Goal: Task Accomplishment & Management: Manage account settings

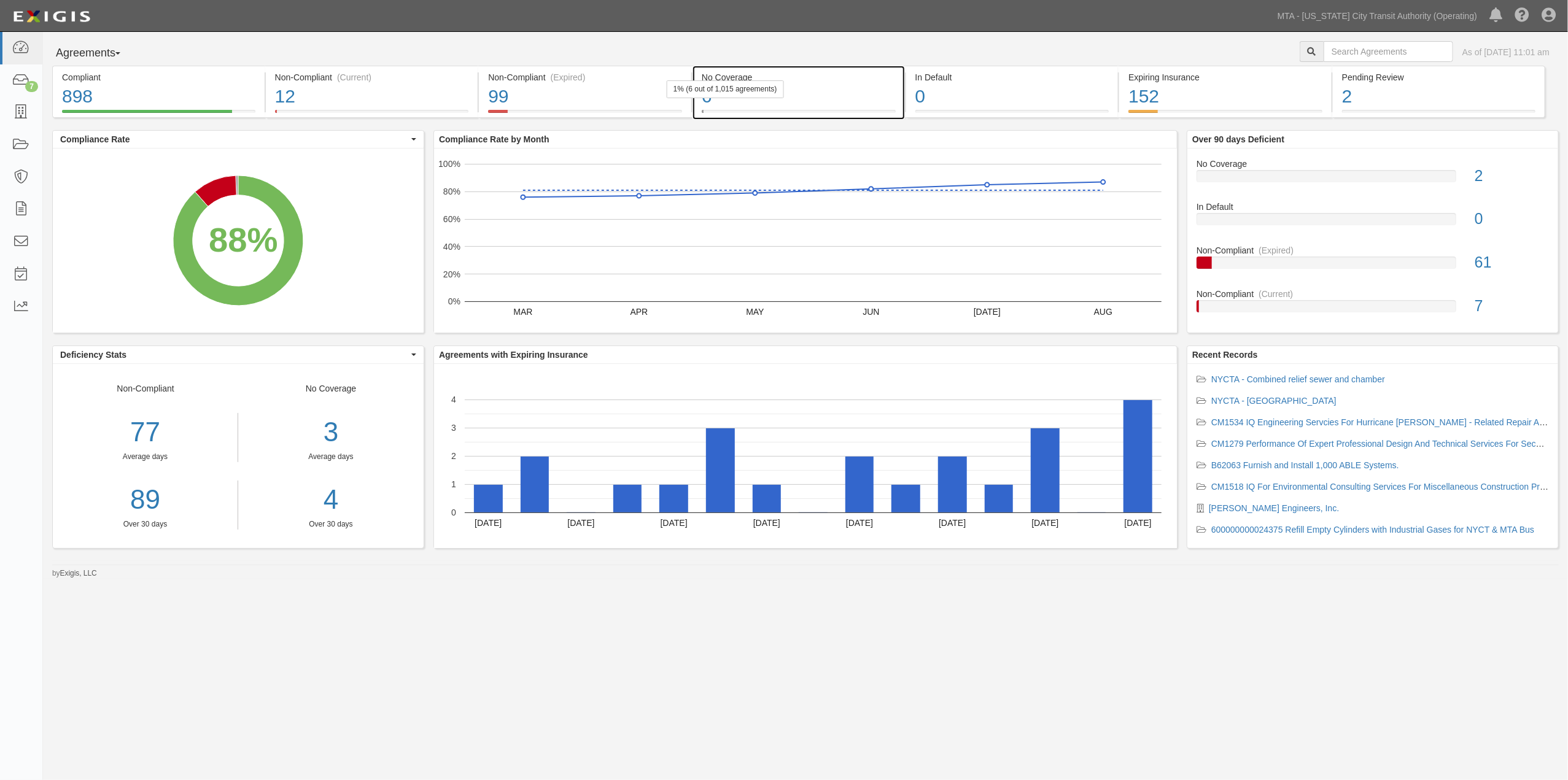
click at [840, 97] on div "6" at bounding box center [799, 96] width 194 height 26
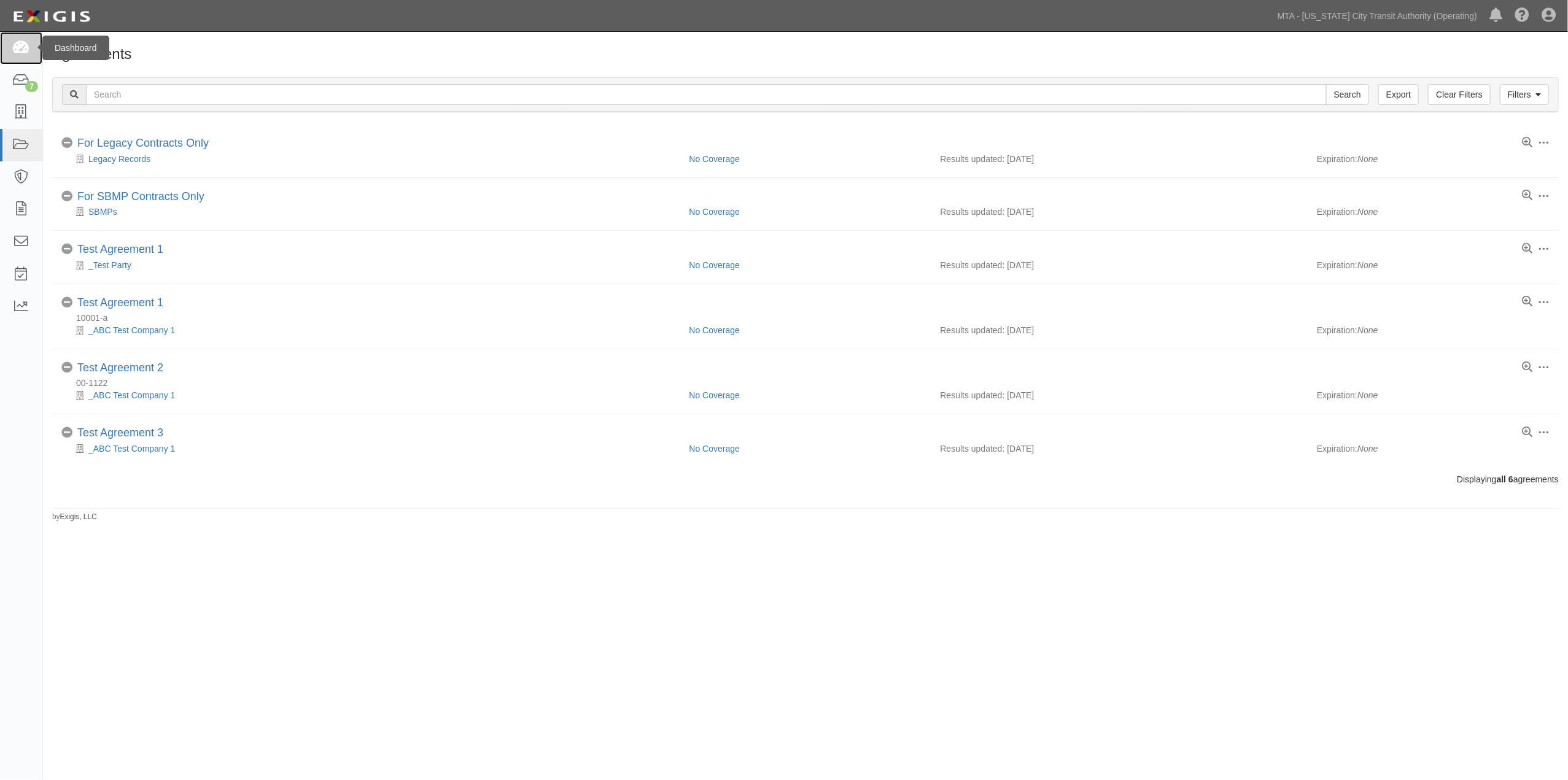
click at [19, 50] on icon at bounding box center [20, 48] width 17 height 14
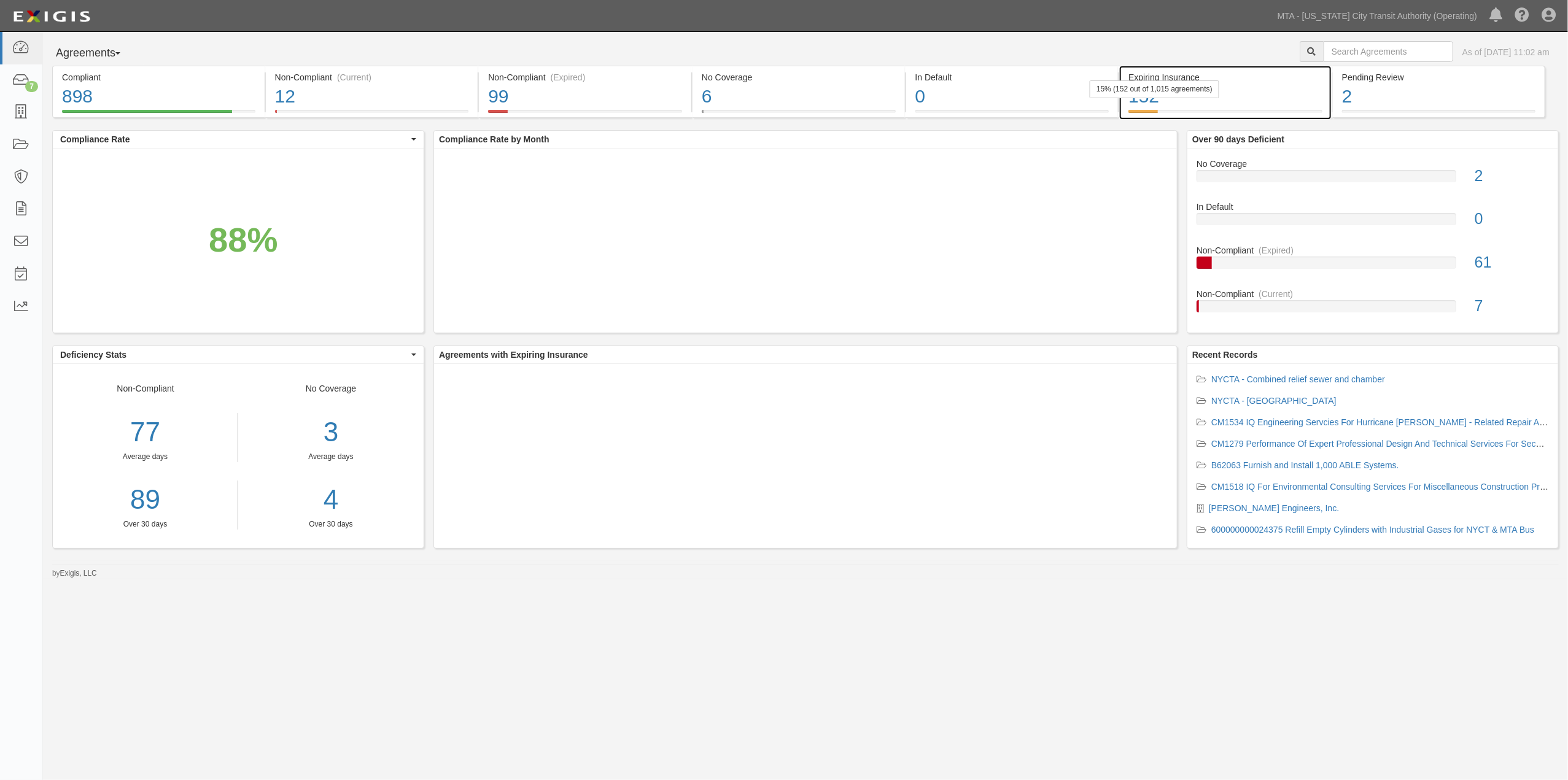
click at [1245, 104] on div "152" at bounding box center [1225, 96] width 194 height 26
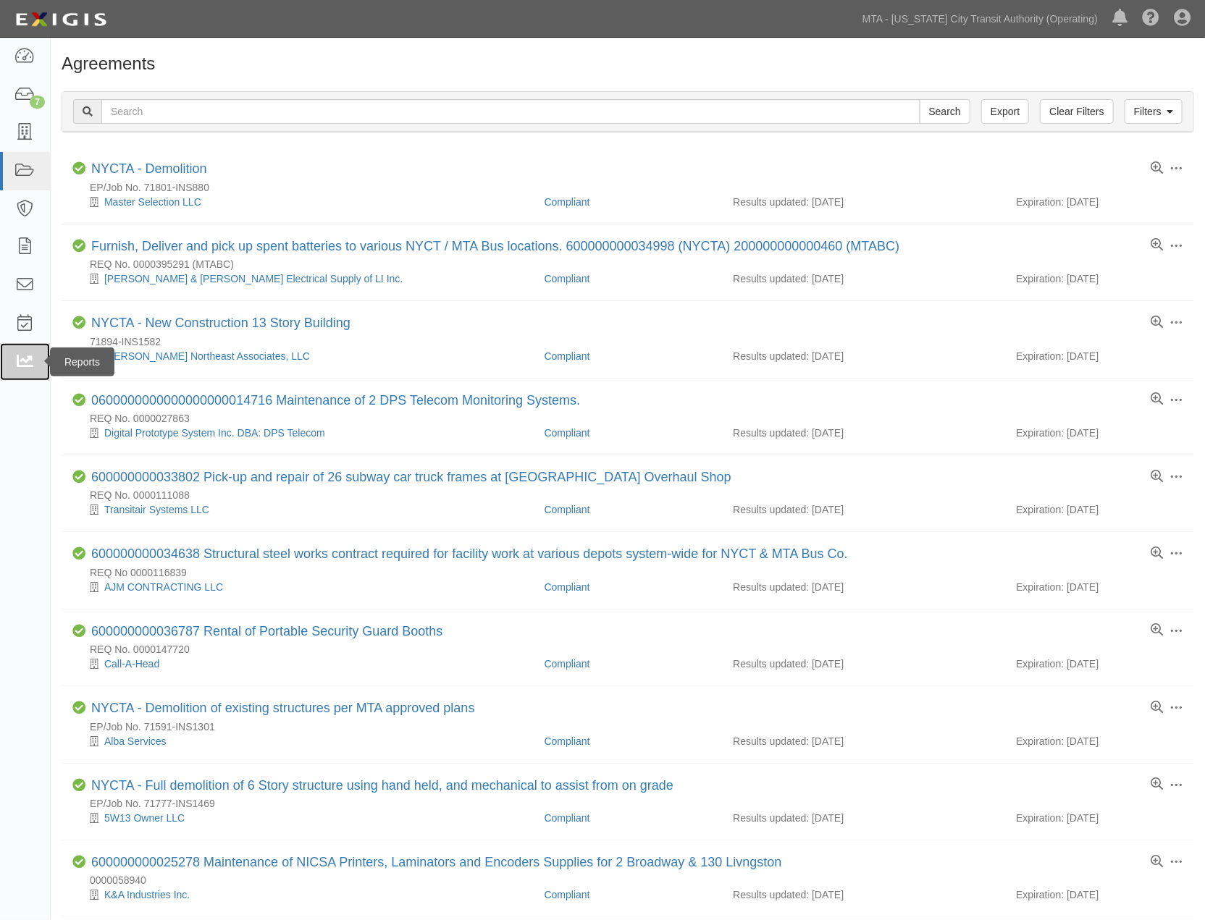
click at [13, 358] on link at bounding box center [25, 362] width 50 height 38
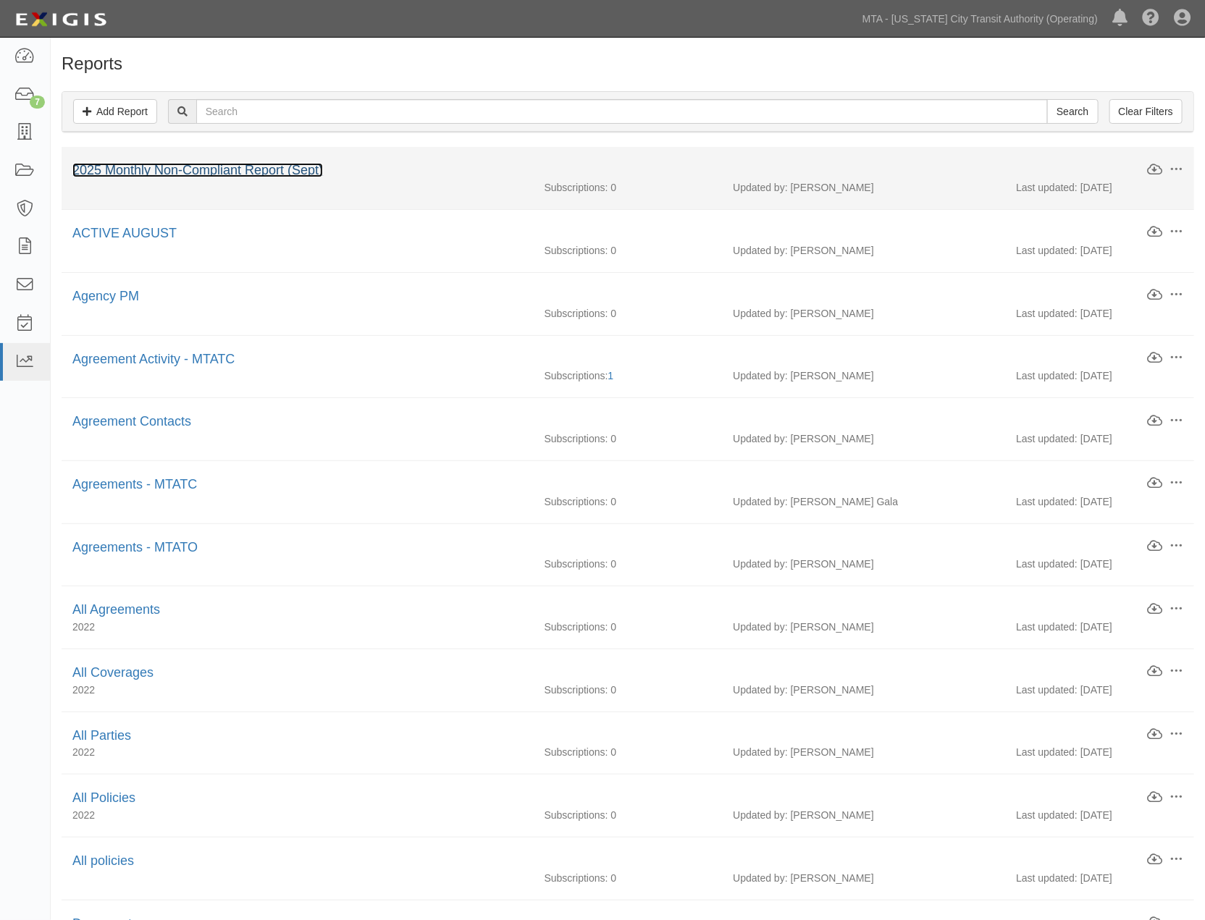
click at [306, 175] on link "2025 Monthly Non-Compliant Report (Sept)" at bounding box center [197, 170] width 251 height 14
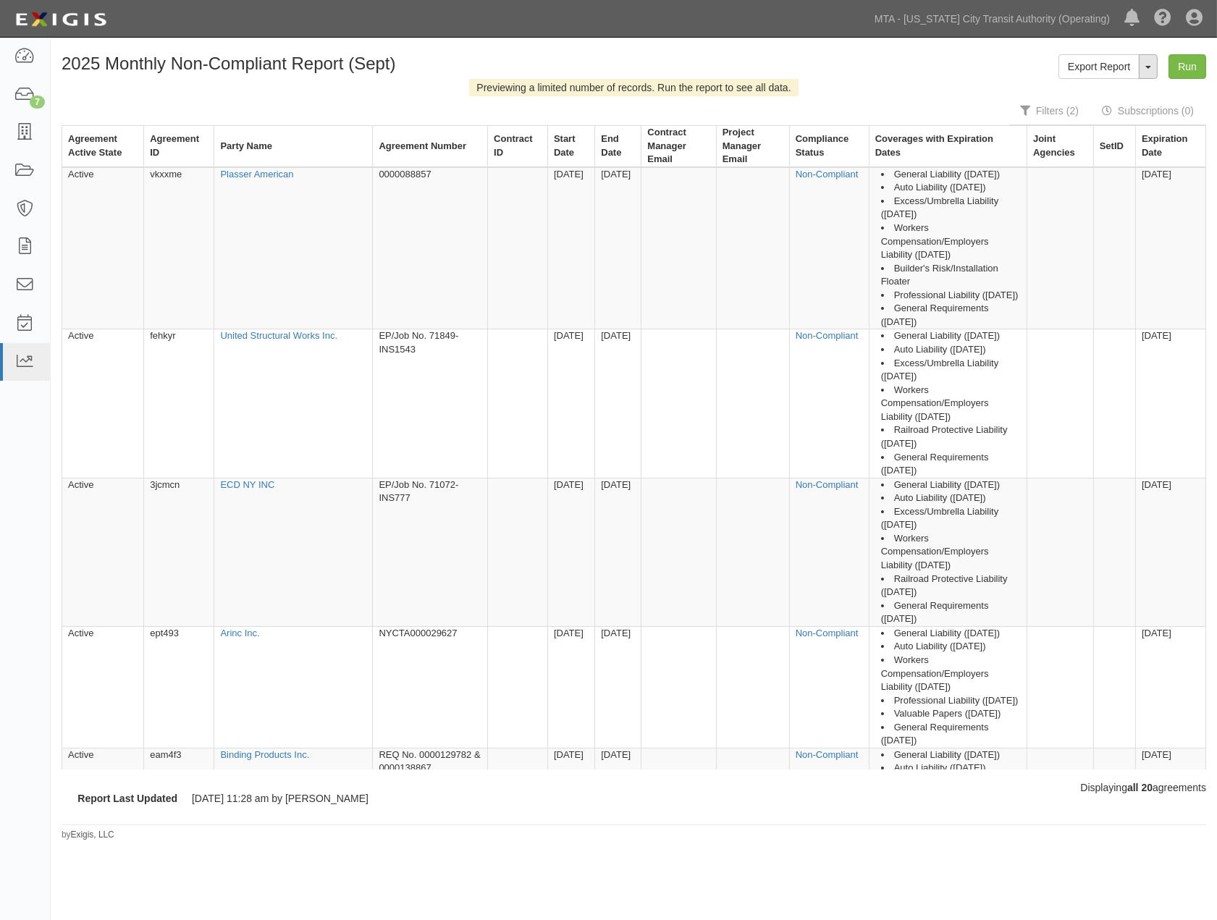
click at [1145, 65] on button "ToggleReportDropdown" at bounding box center [1148, 66] width 19 height 25
click at [1125, 89] on link "Edit Report" at bounding box center [1116, 94] width 114 height 19
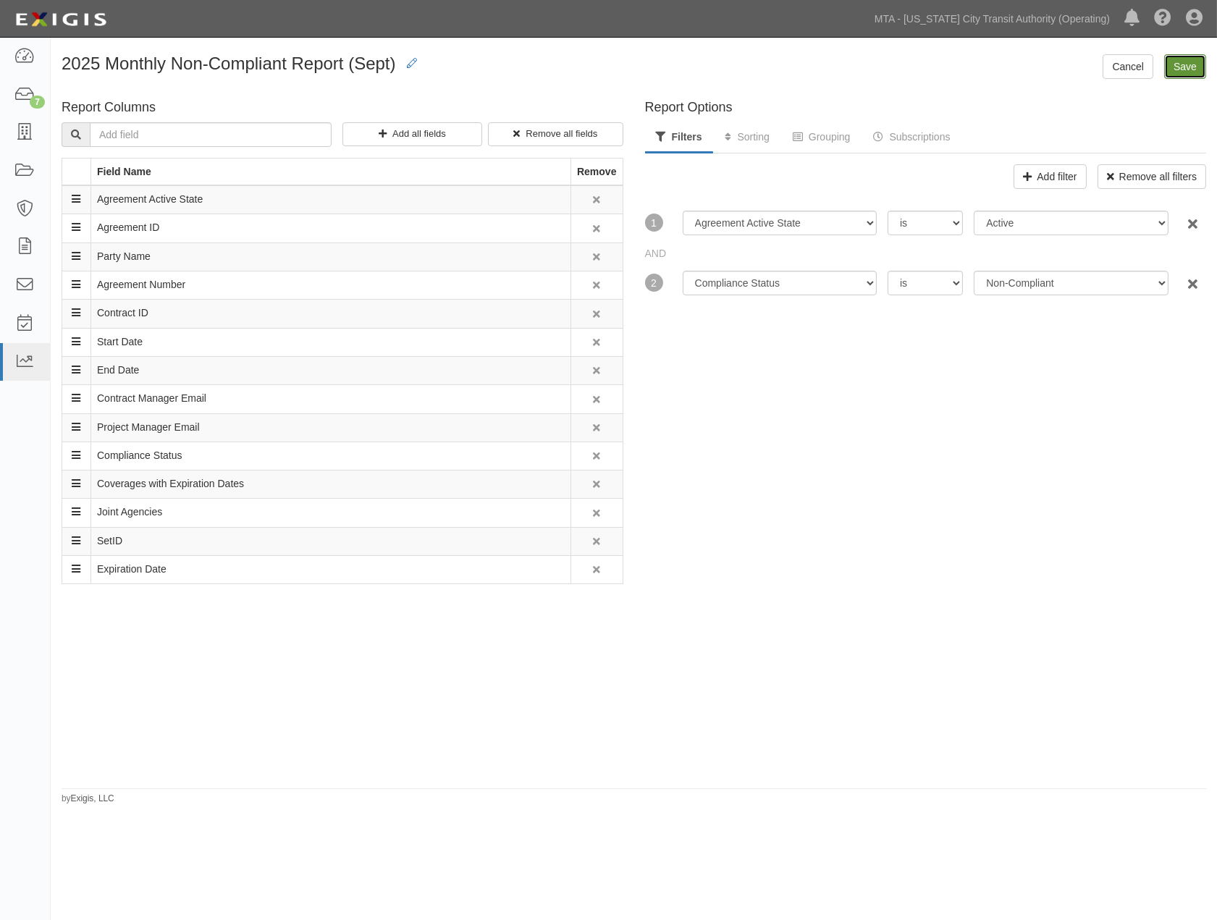
click at [1201, 63] on input "Save" at bounding box center [1185, 66] width 42 height 25
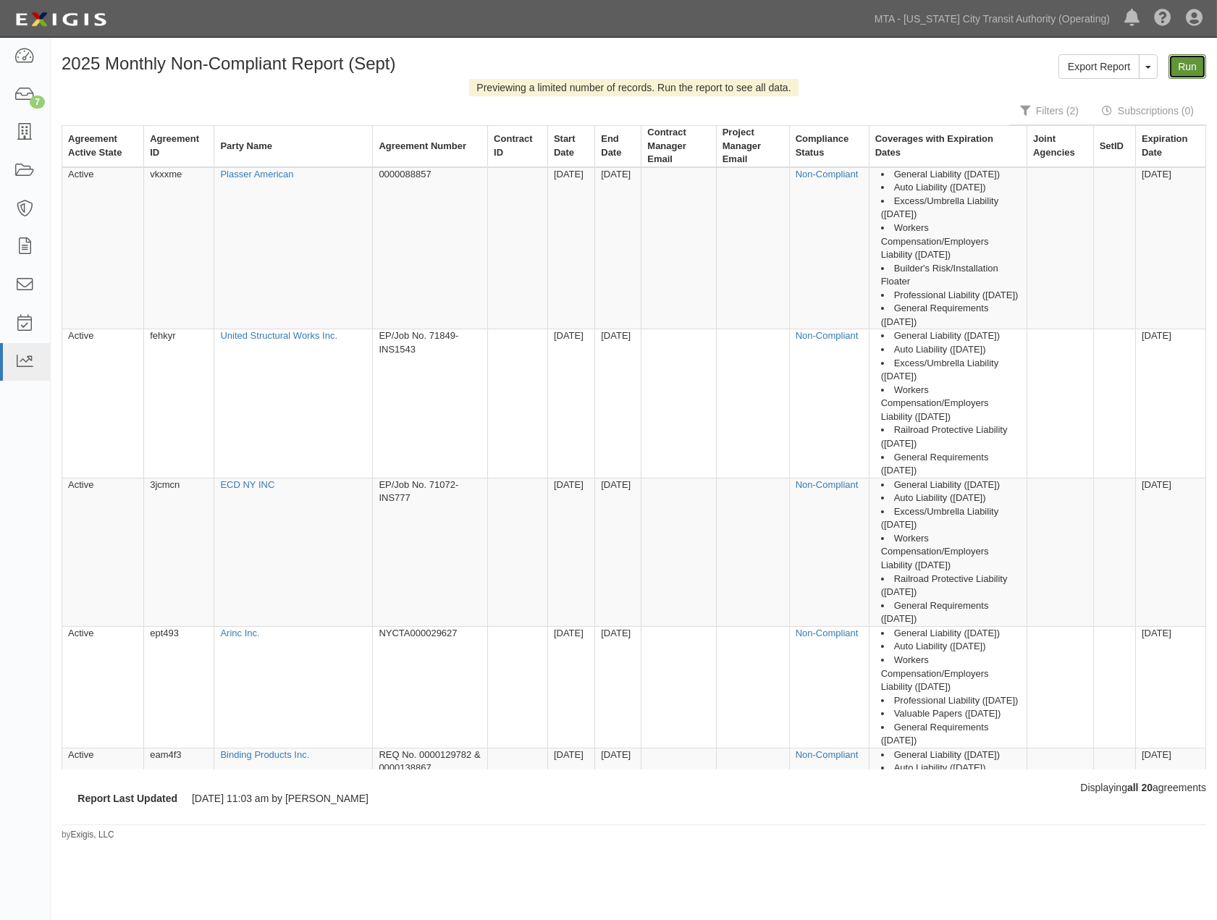
click at [1190, 73] on link "Run" at bounding box center [1188, 66] width 38 height 25
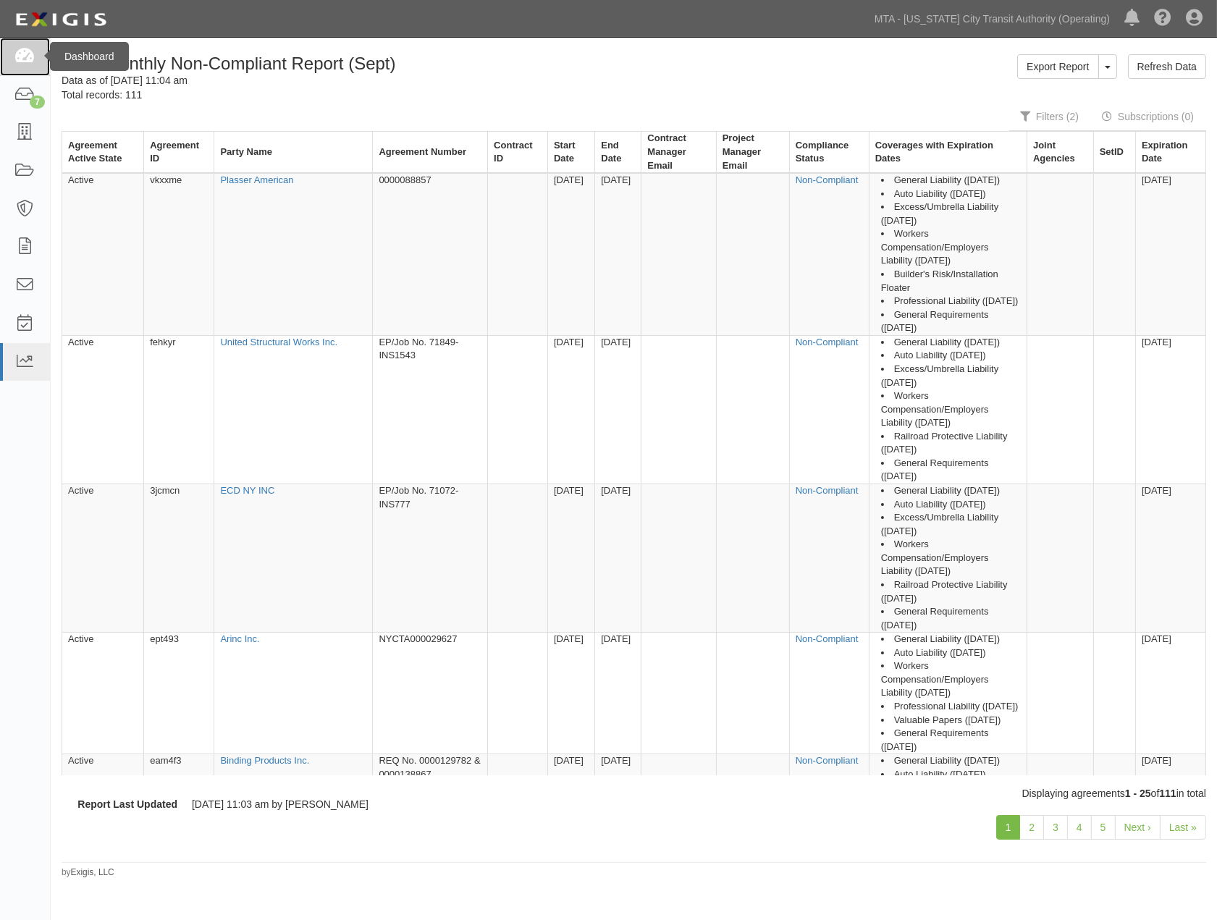
click at [32, 56] on icon at bounding box center [24, 57] width 20 height 17
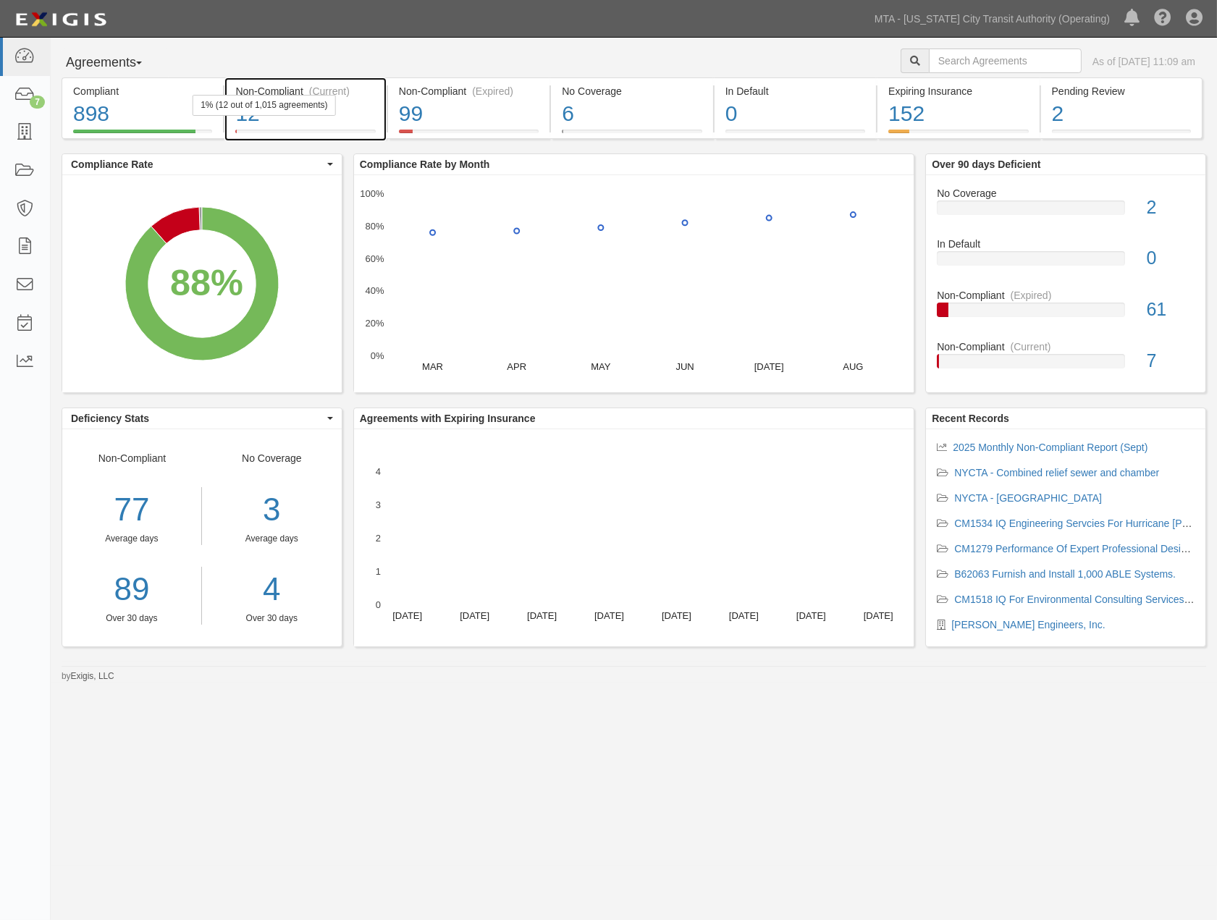
click at [346, 118] on div "12" at bounding box center [305, 113] width 140 height 31
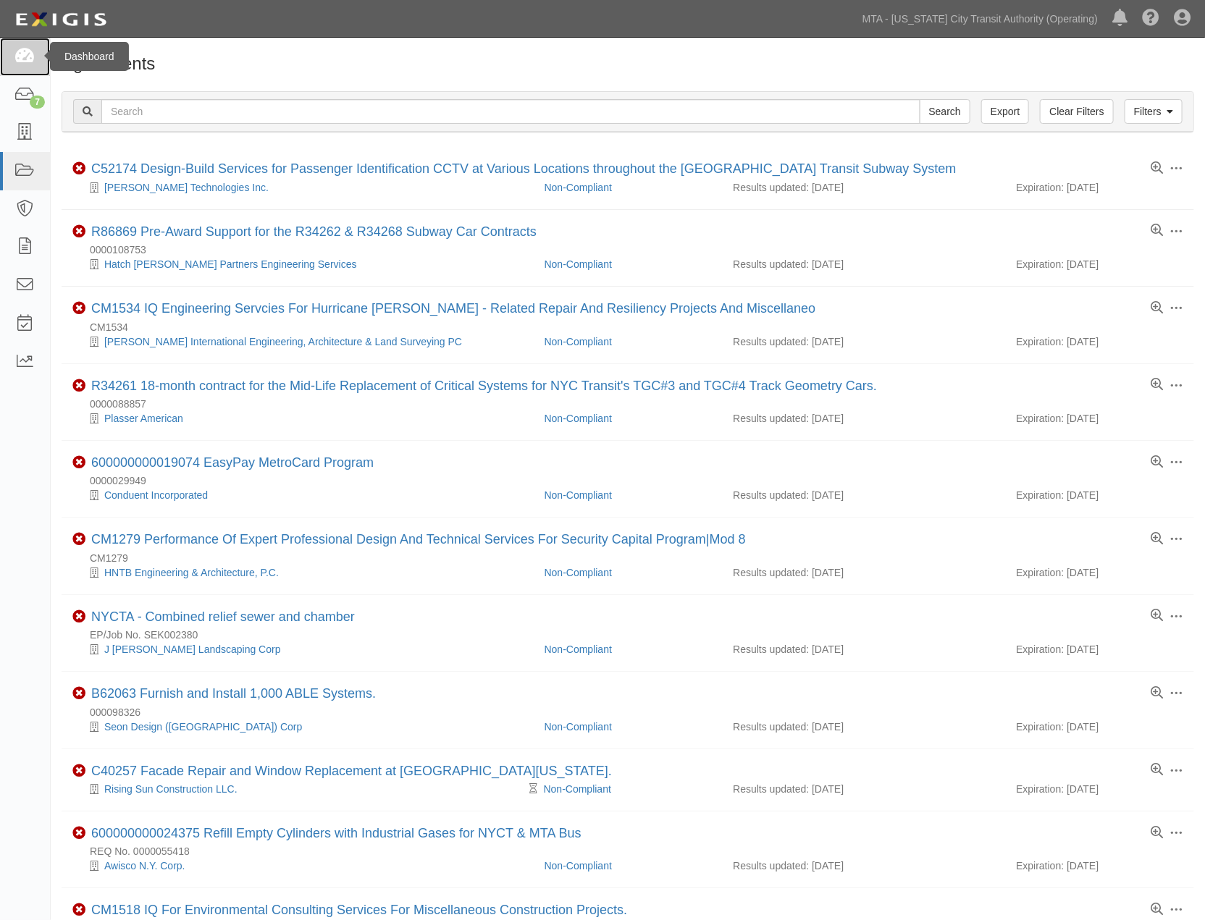
click at [25, 49] on icon at bounding box center [24, 57] width 20 height 17
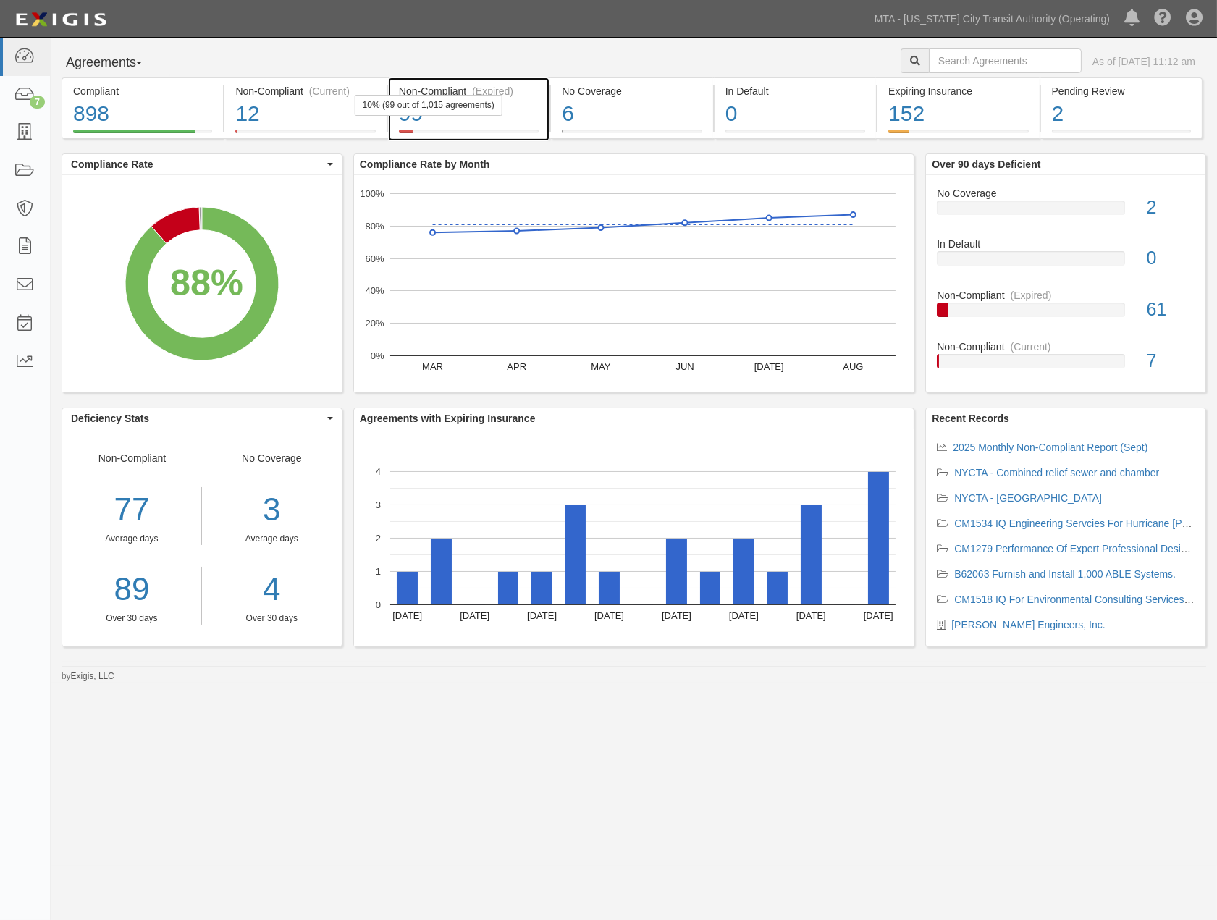
click at [524, 117] on div "99" at bounding box center [469, 113] width 140 height 31
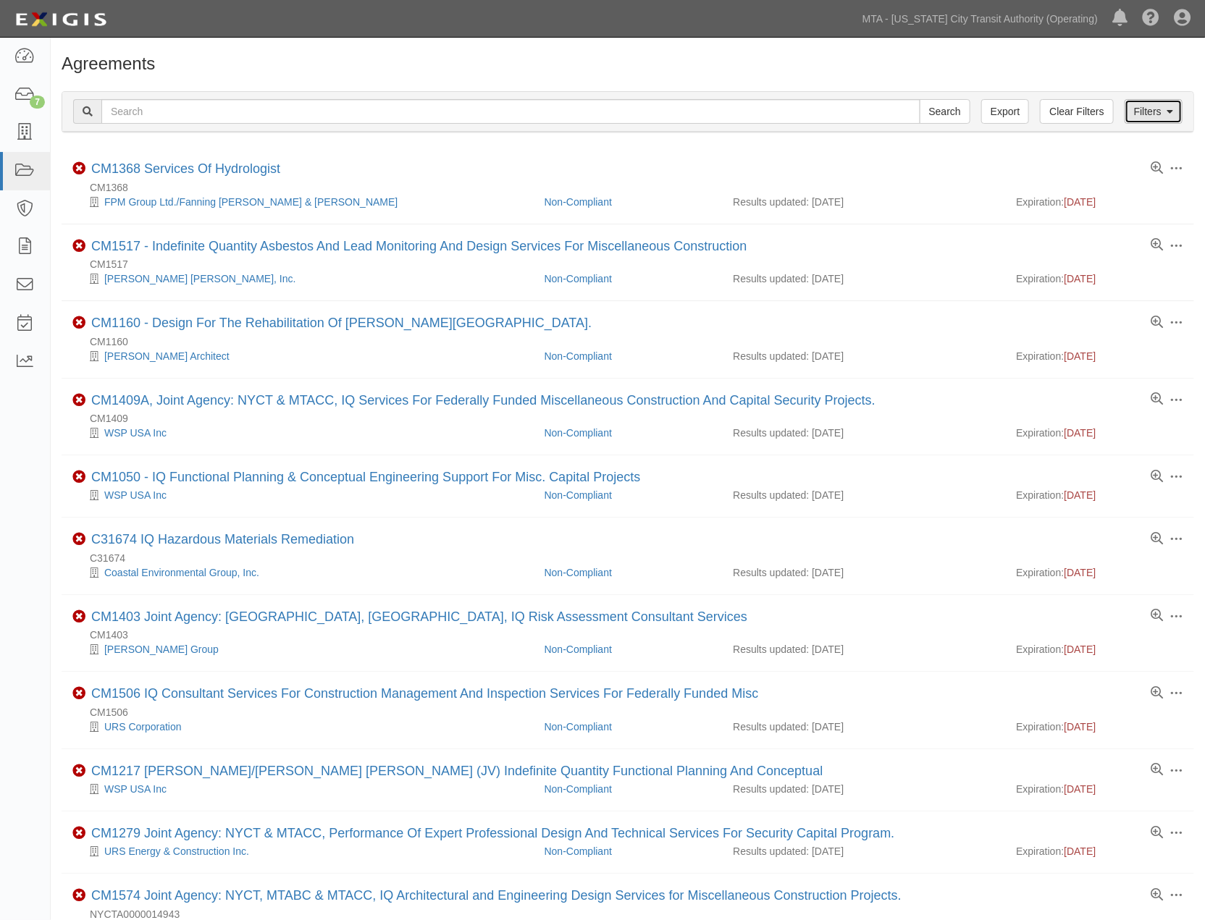
click at [1148, 106] on link "Filters" at bounding box center [1153, 111] width 58 height 25
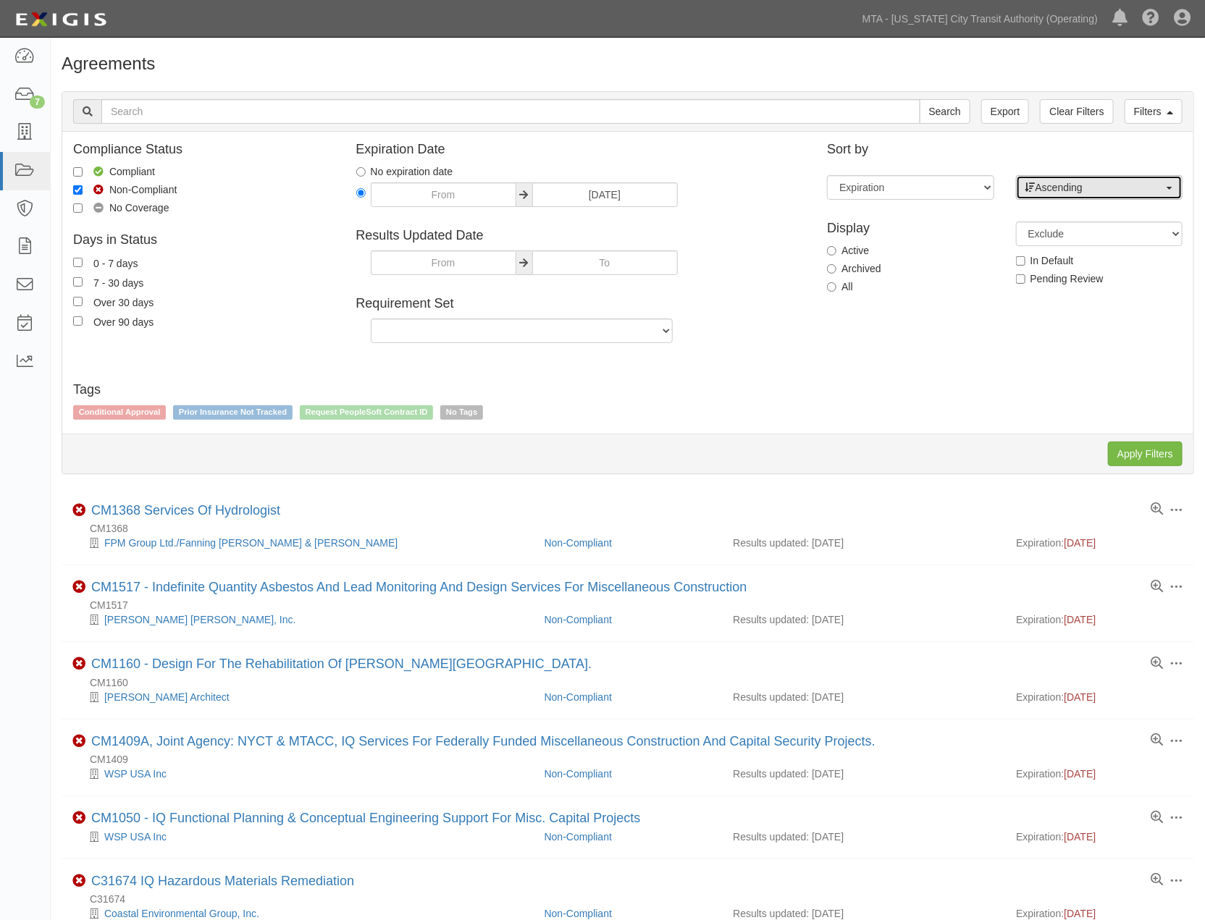
click at [1103, 194] on span "Ascending" at bounding box center [1094, 187] width 138 height 14
click at [1067, 235] on span "Descending" at bounding box center [1071, 234] width 54 height 14
select select "desc"
click at [1150, 452] on input "Apply Filters" at bounding box center [1145, 454] width 75 height 25
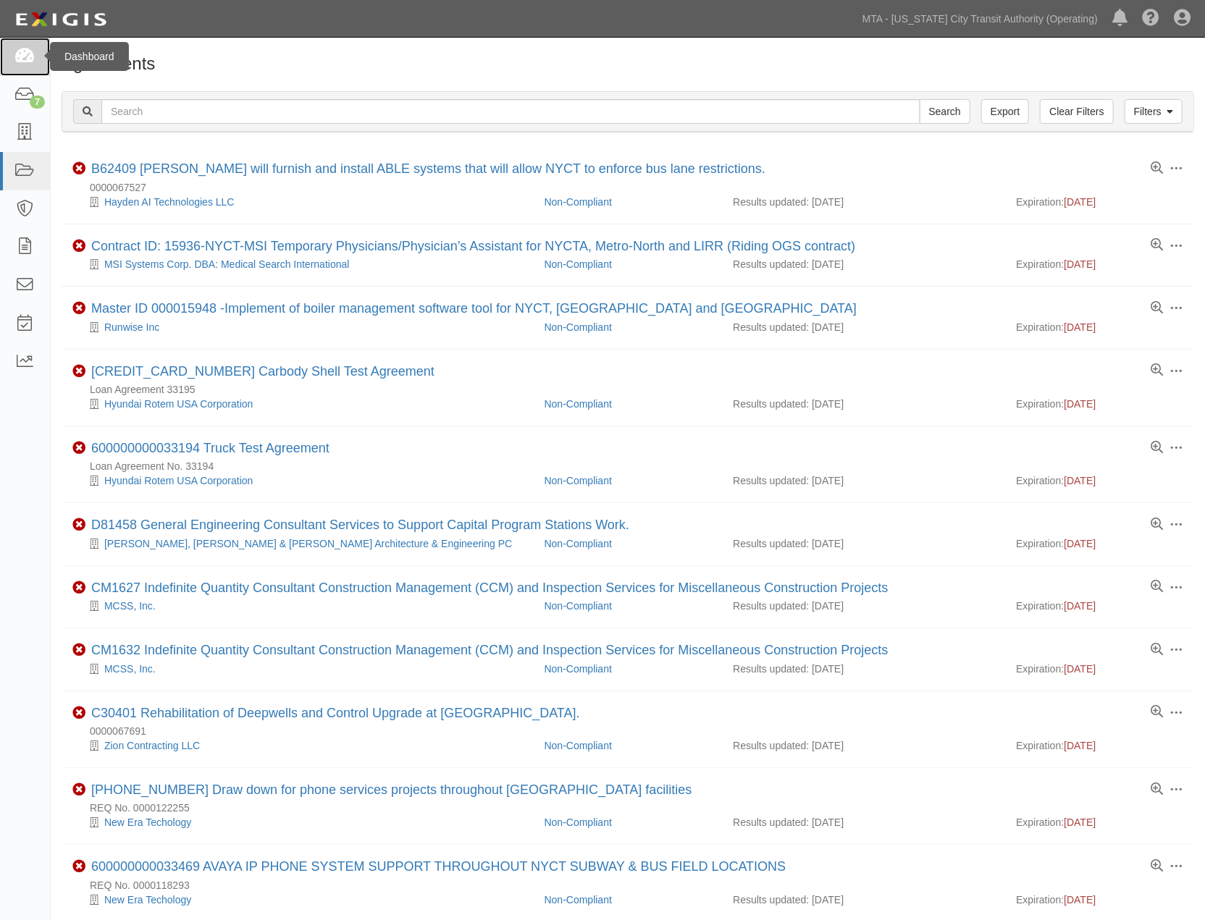
click at [29, 53] on icon at bounding box center [24, 57] width 20 height 17
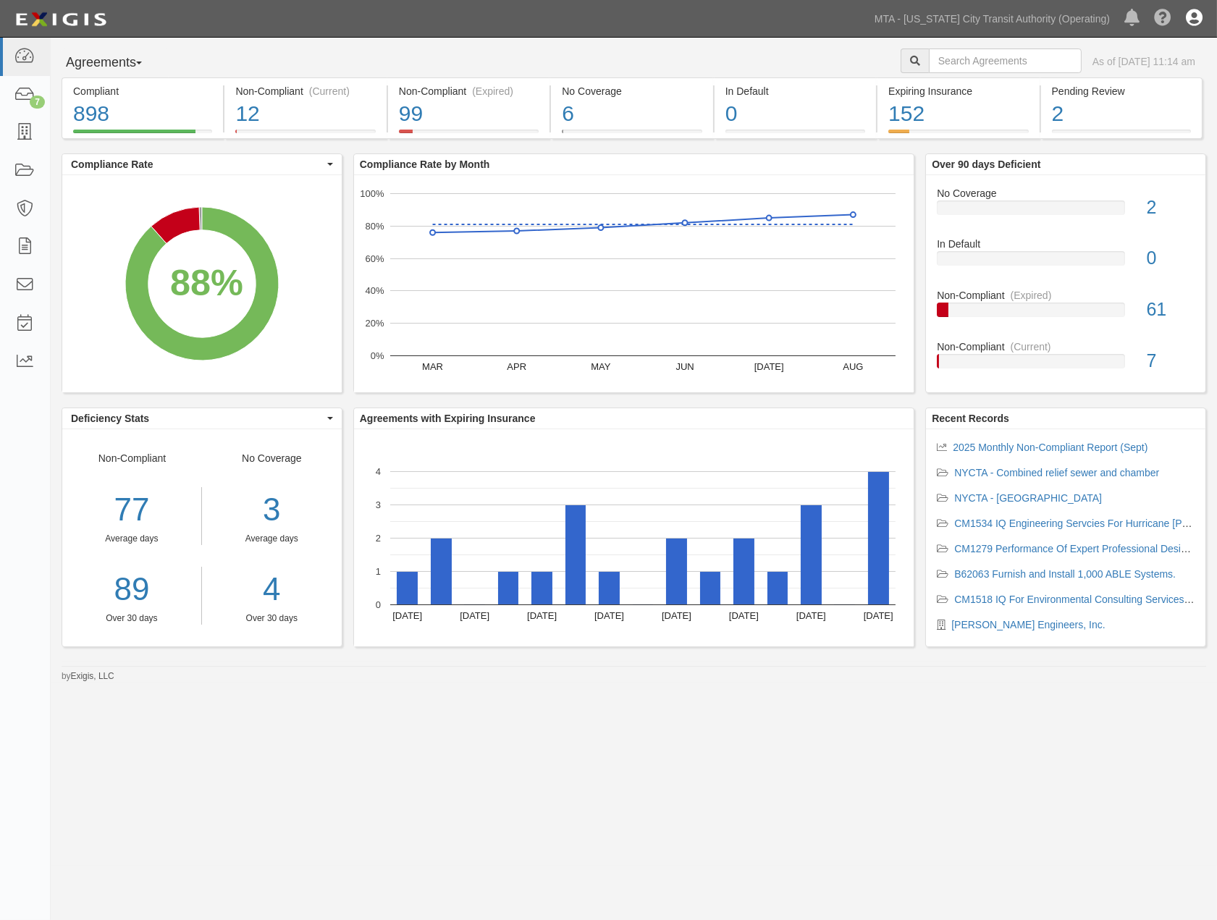
click at [1198, 18] on icon at bounding box center [1194, 18] width 17 height 17
click at [1102, 20] on link "MTA - [US_STATE] City Transit Authority (Operating)" at bounding box center [992, 18] width 250 height 29
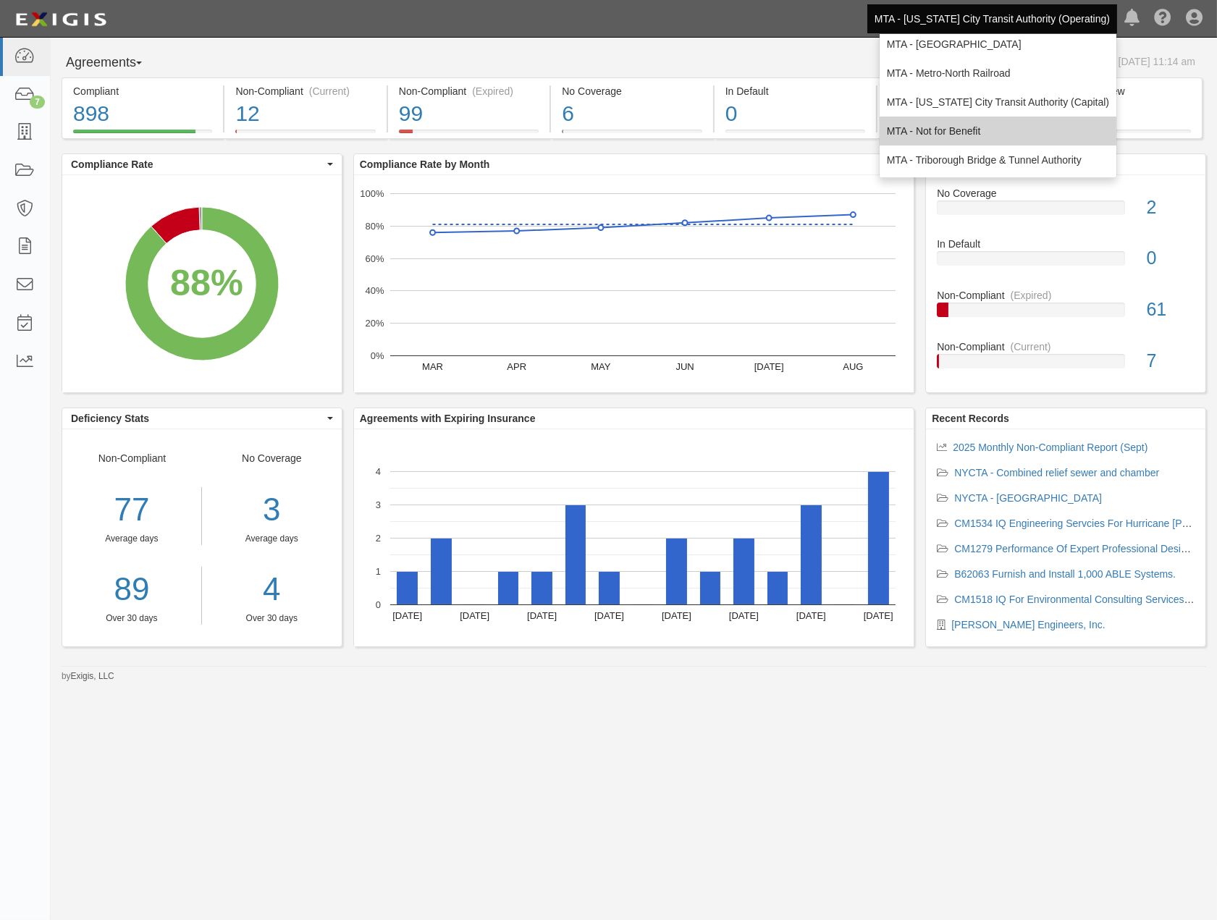
scroll to position [96, 0]
click at [959, 150] on link "MTA - Triborough Bridge & Tunnel Authority" at bounding box center [998, 159] width 237 height 29
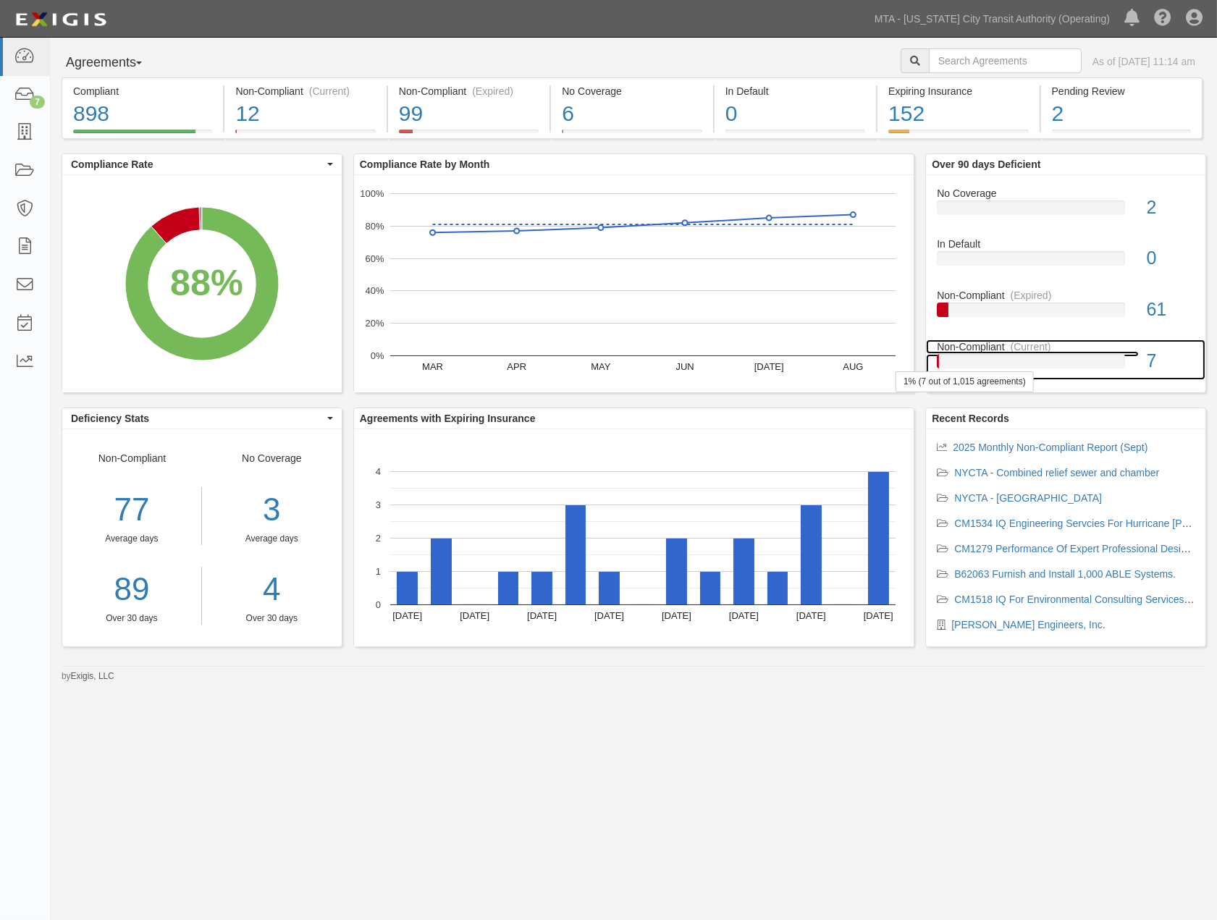
click at [947, 363] on div at bounding box center [1031, 361] width 188 height 14
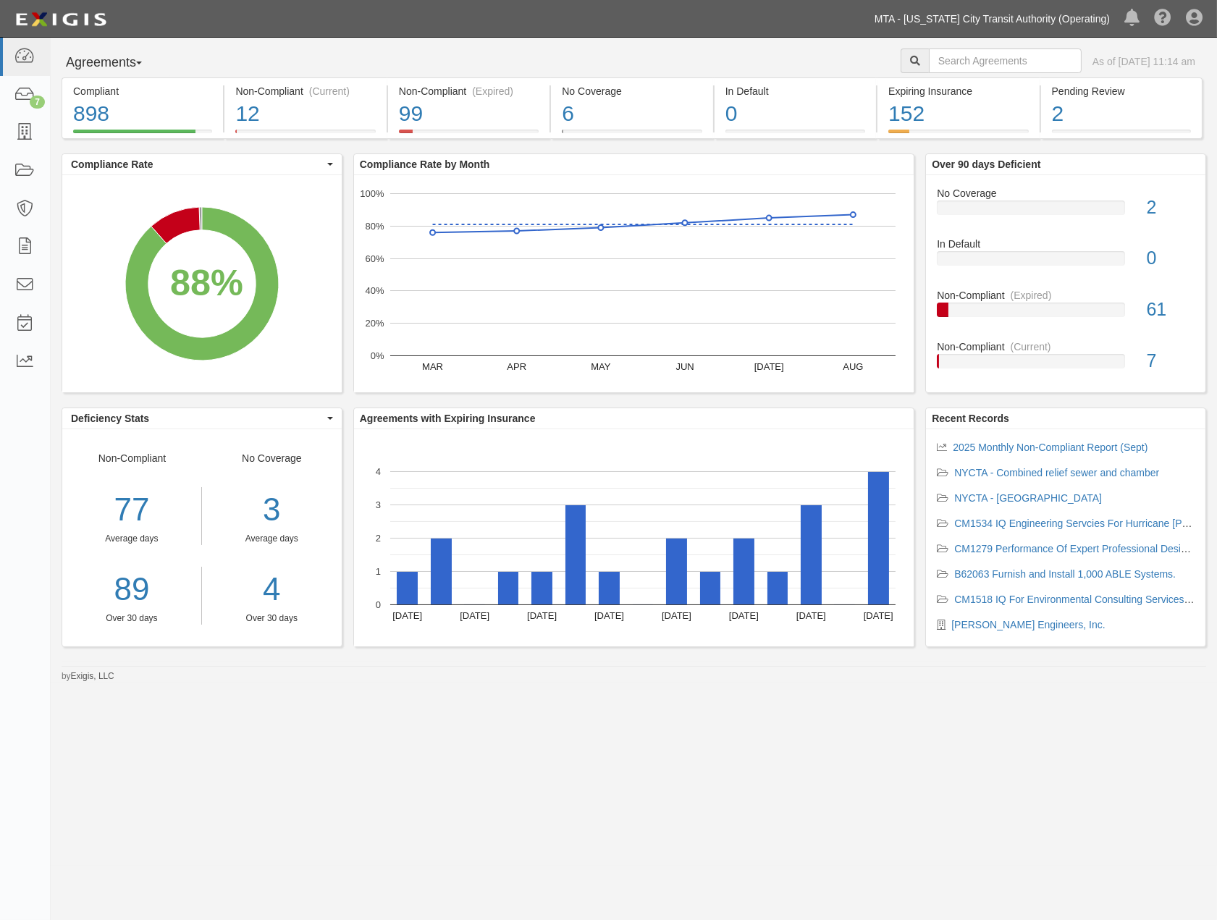
click at [1040, 15] on link "MTA - [US_STATE] City Transit Authority (Operating)" at bounding box center [992, 18] width 250 height 29
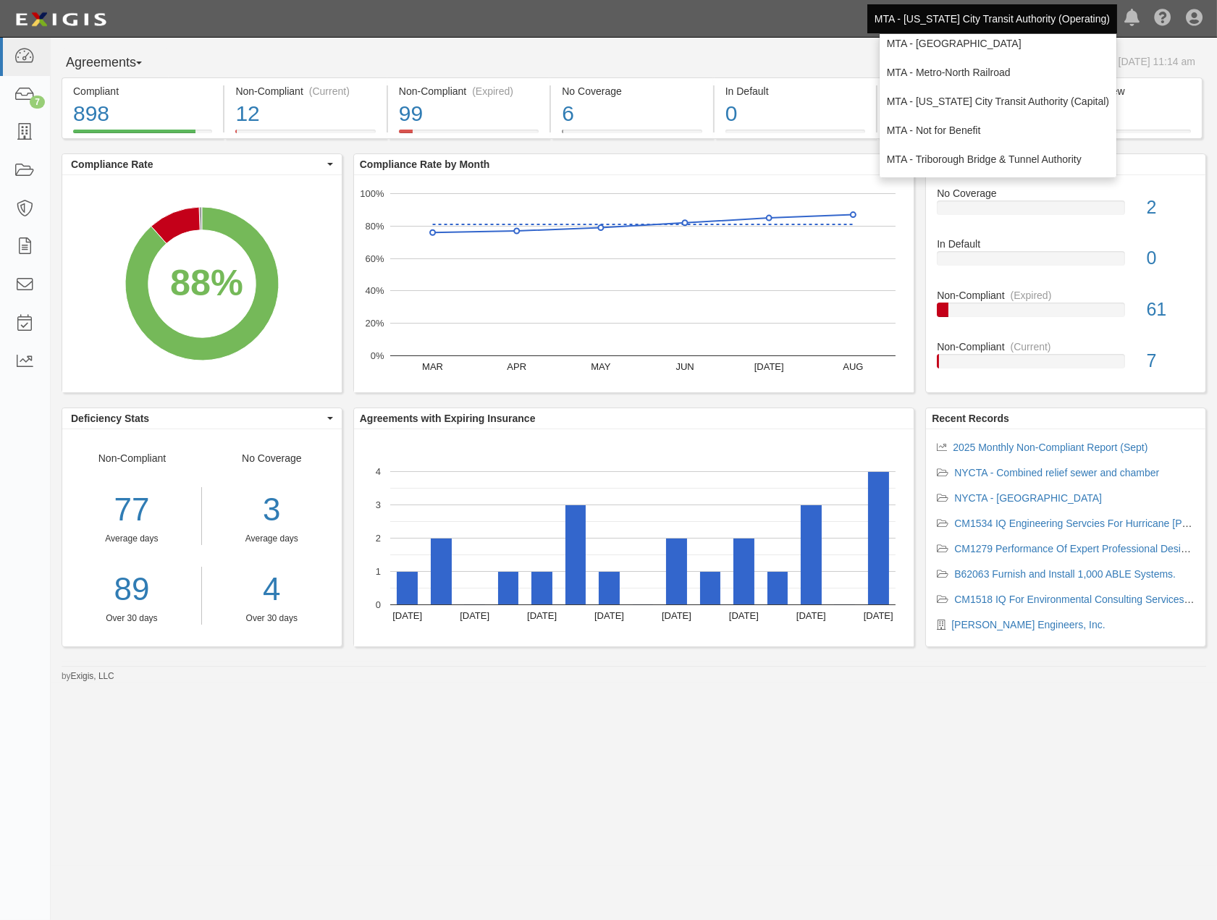
click at [855, 37] on div "Dashboard 7 Inbox Parties Agreements Coverages Documents Messages Tasks Reports…" at bounding box center [608, 18] width 1195 height 37
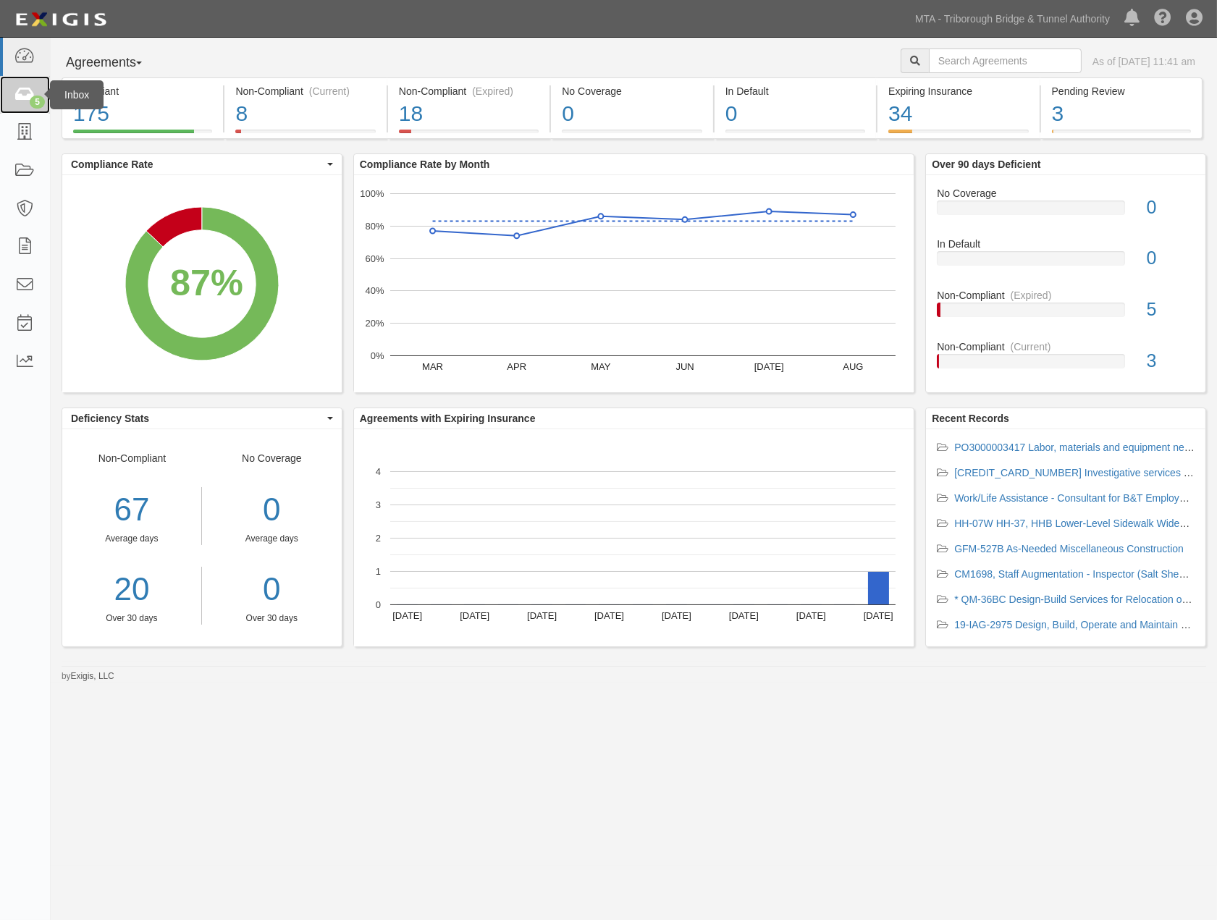
click at [22, 91] on icon at bounding box center [24, 95] width 20 height 17
click at [19, 103] on icon at bounding box center [24, 95] width 20 height 17
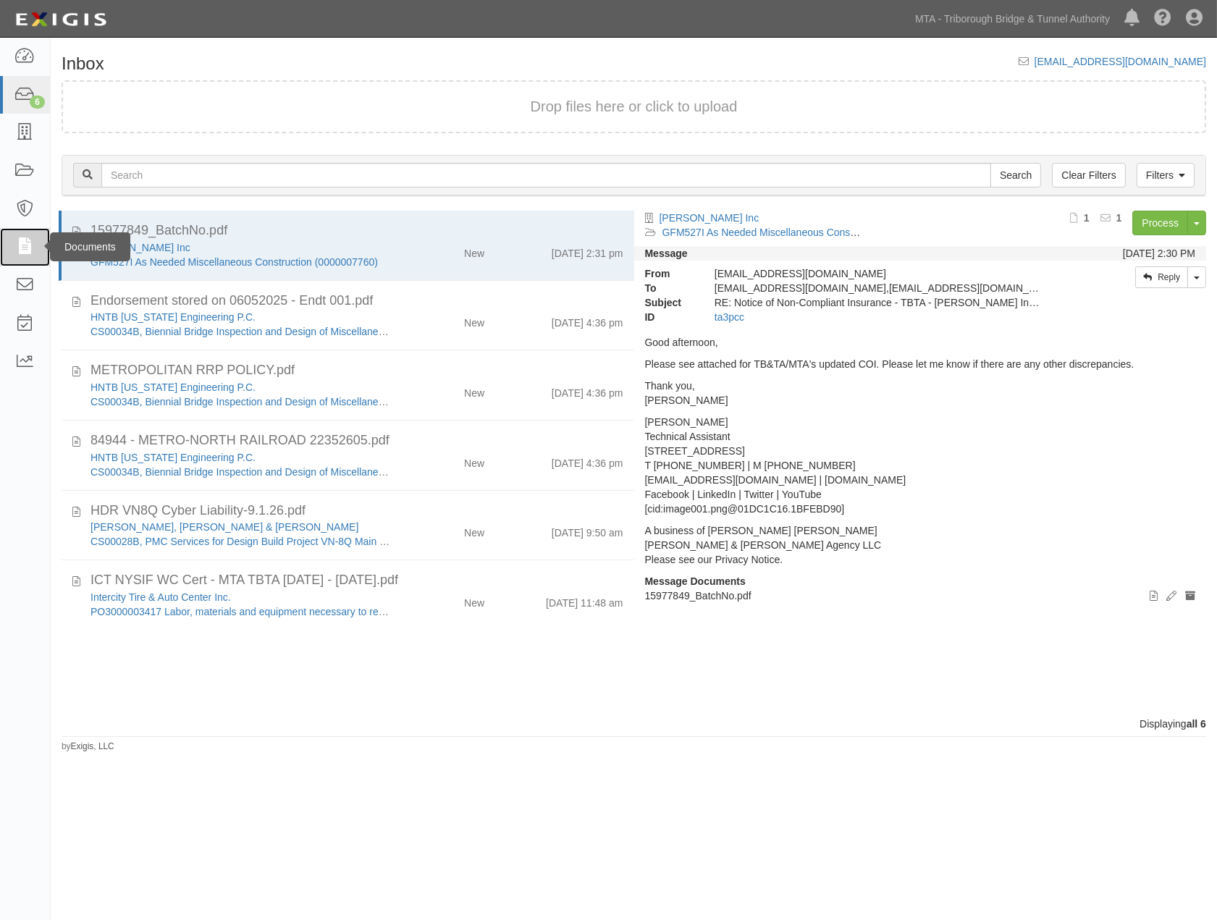
click at [29, 242] on icon at bounding box center [24, 247] width 20 height 17
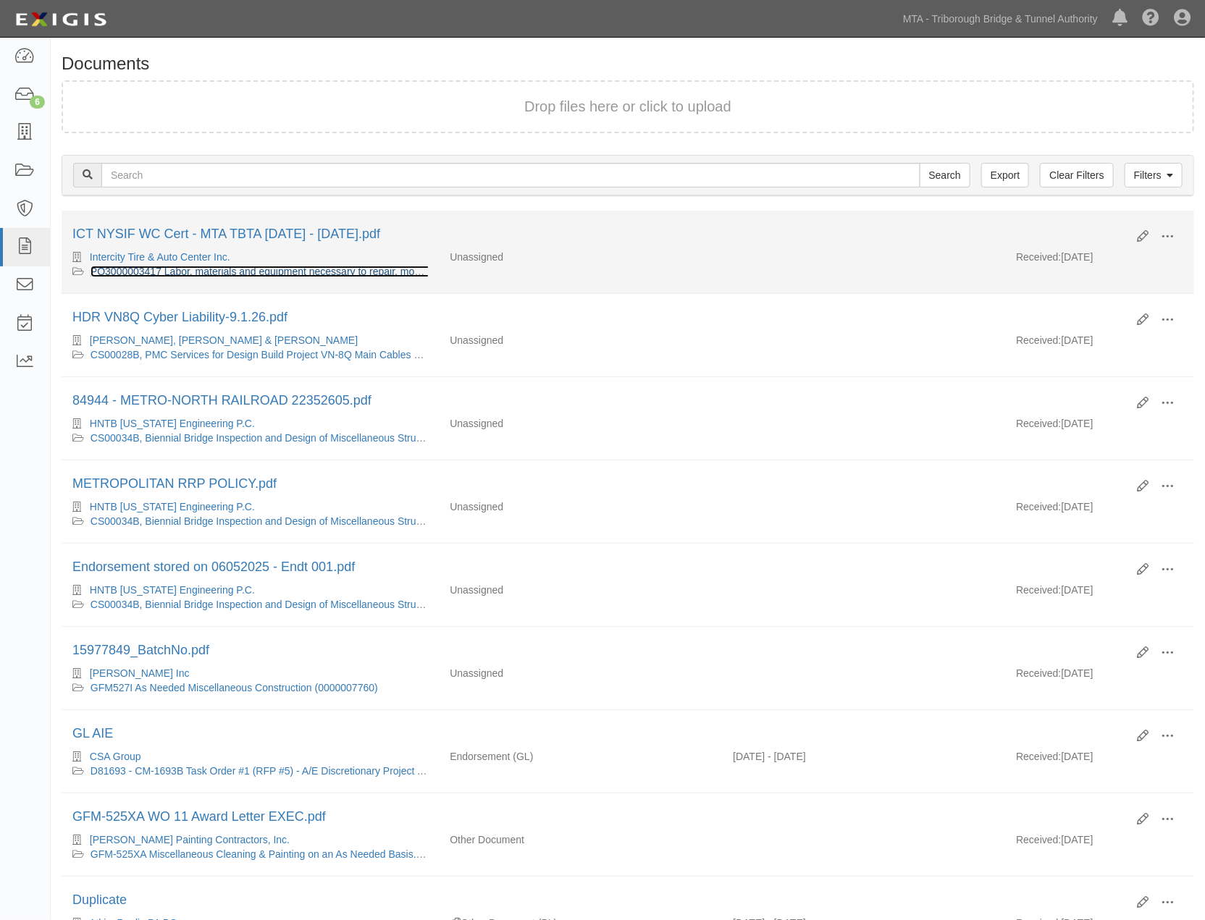
click at [222, 268] on link "PO3000003417 Labor, materials and equipment necessary to repair, mount and bala…" at bounding box center [518, 272] width 854 height 12
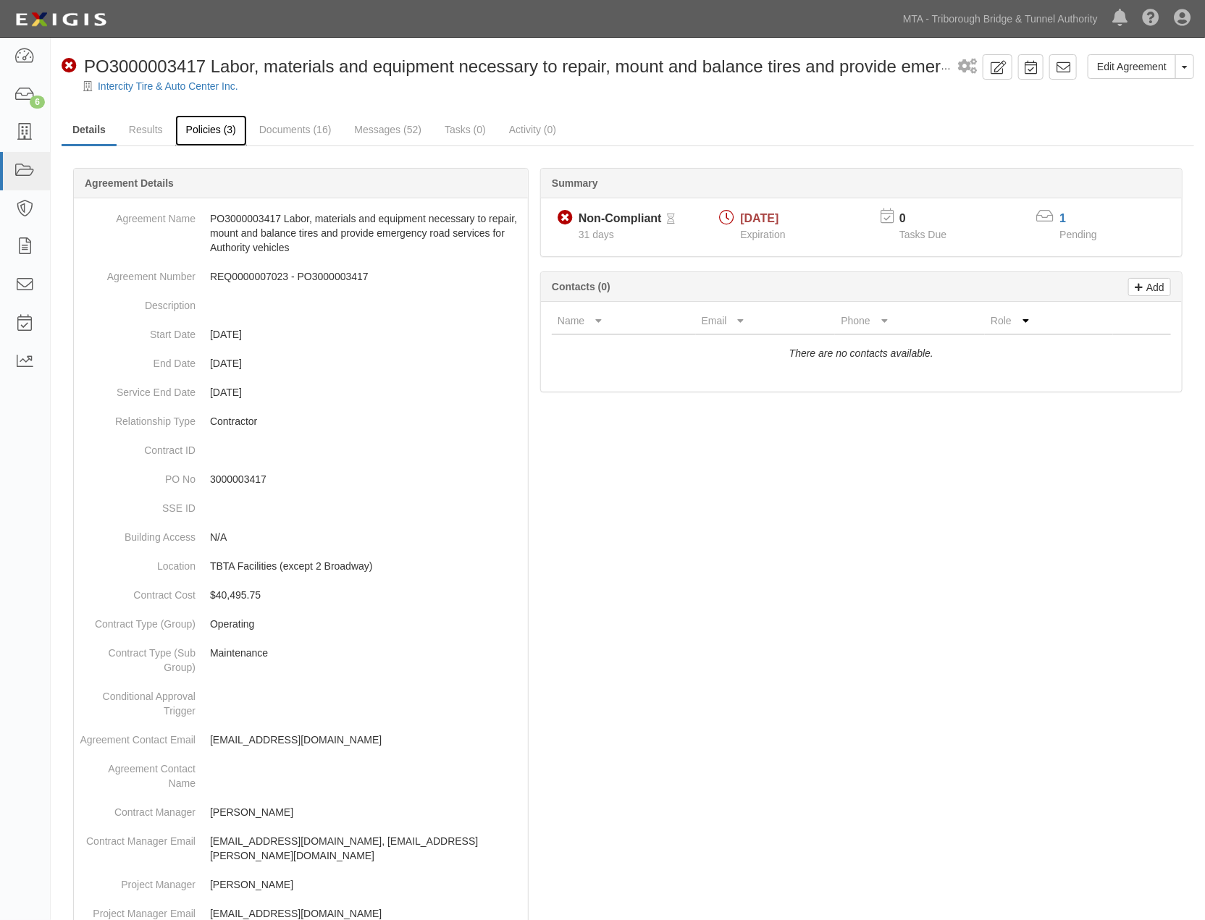
click at [206, 124] on link "Policies (3)" at bounding box center [211, 130] width 72 height 31
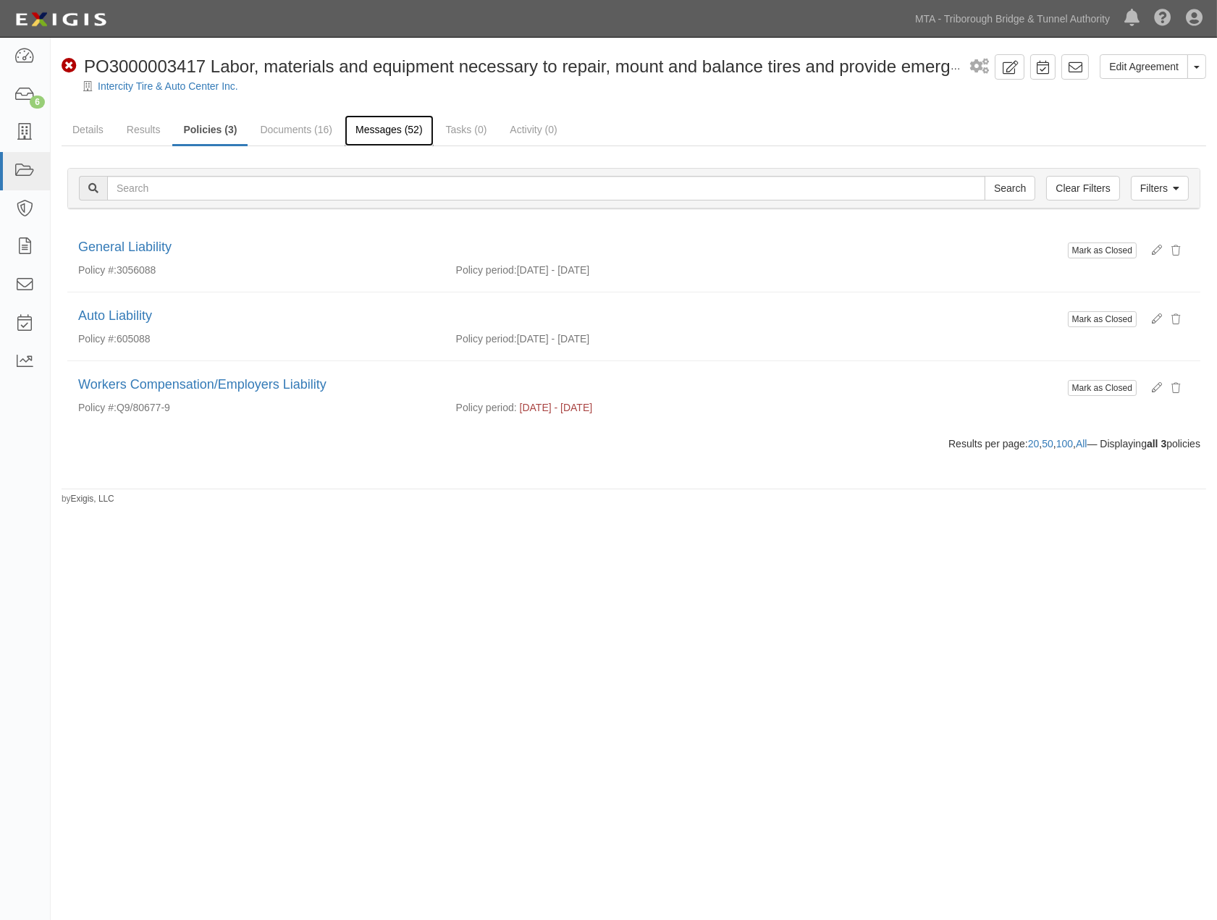
click at [366, 127] on link "Messages (52)" at bounding box center [389, 130] width 89 height 31
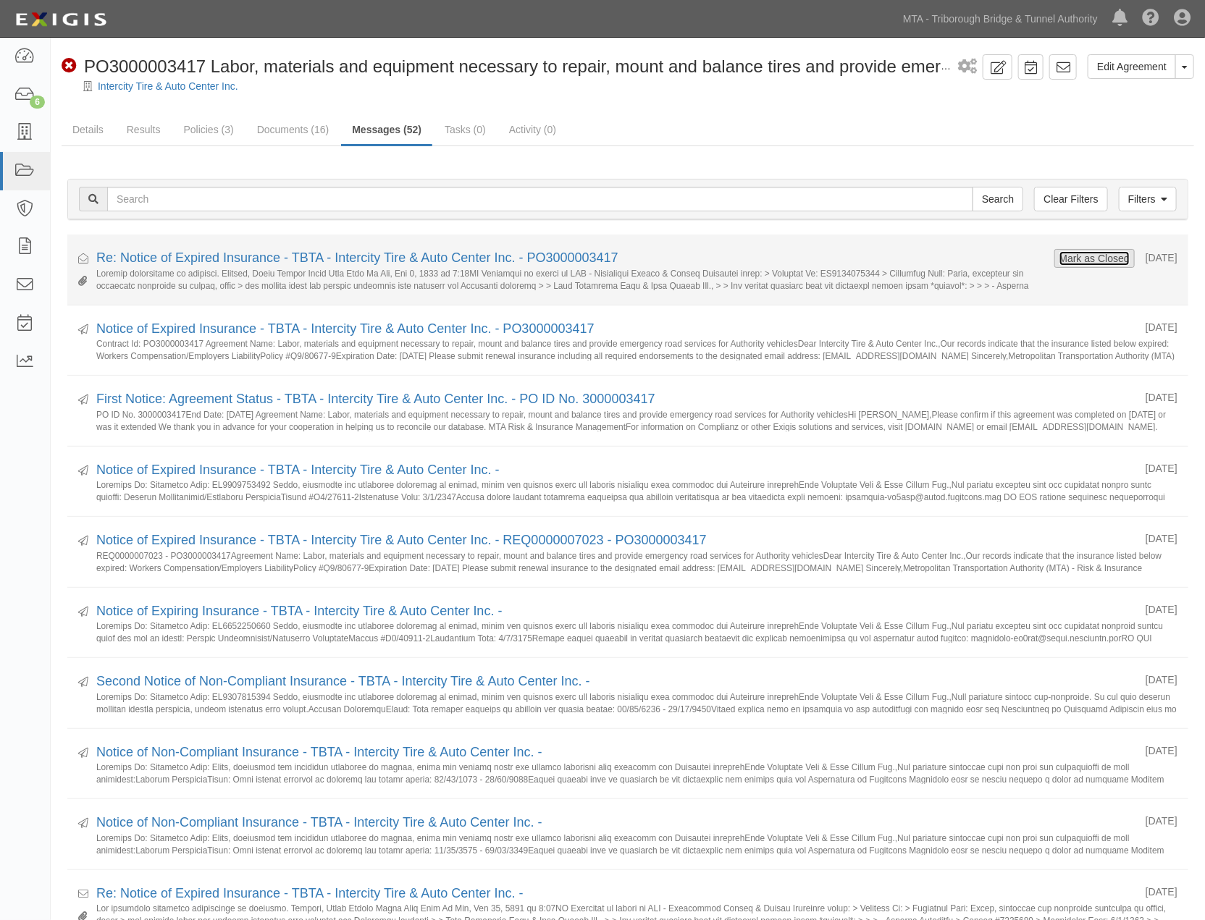
click at [1059, 252] on button "Mark as Closed" at bounding box center [1095, 259] width 72 height 16
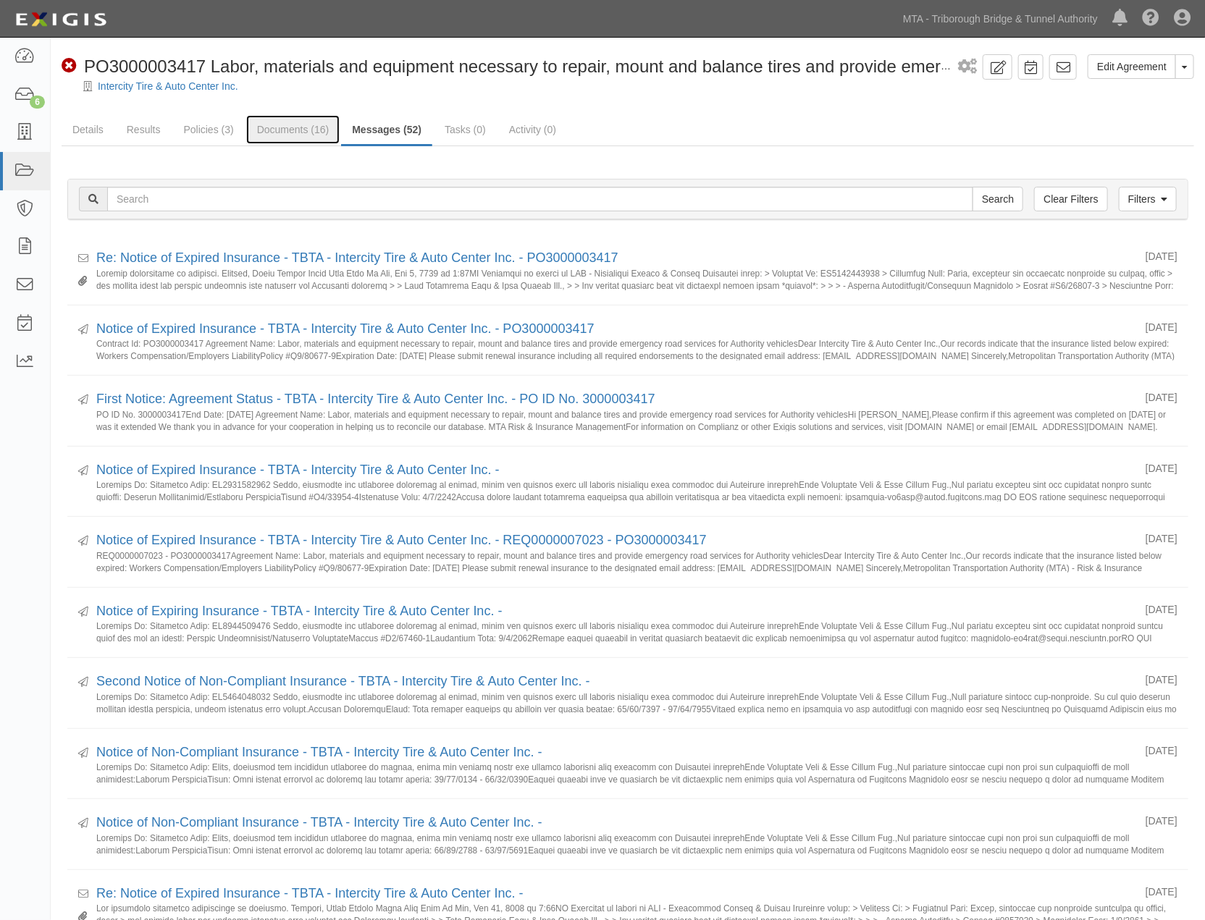
click at [300, 132] on link "Documents (16)" at bounding box center [293, 129] width 94 height 29
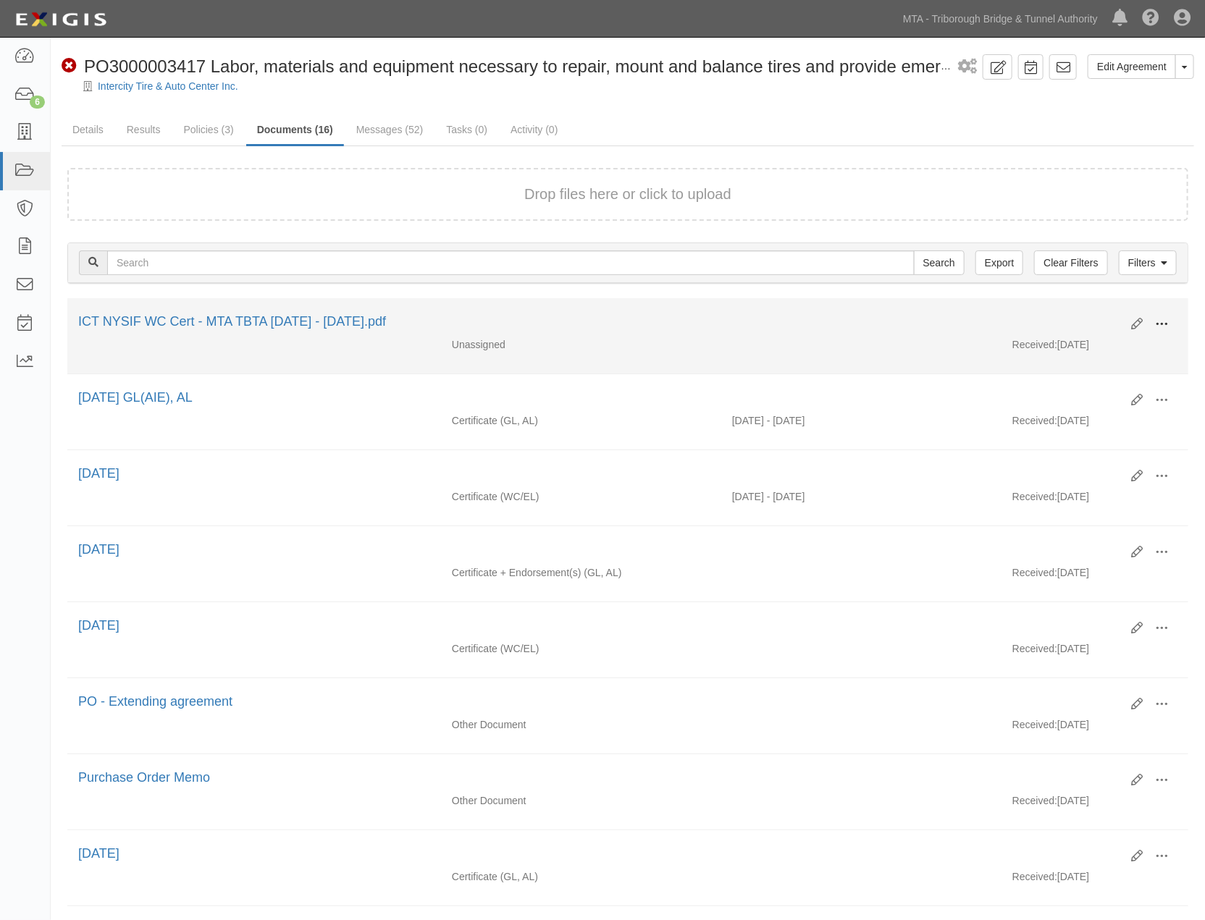
click at [1161, 321] on span at bounding box center [1161, 324] width 13 height 13
click at [1077, 311] on link "Edit" at bounding box center [1091, 319] width 114 height 26
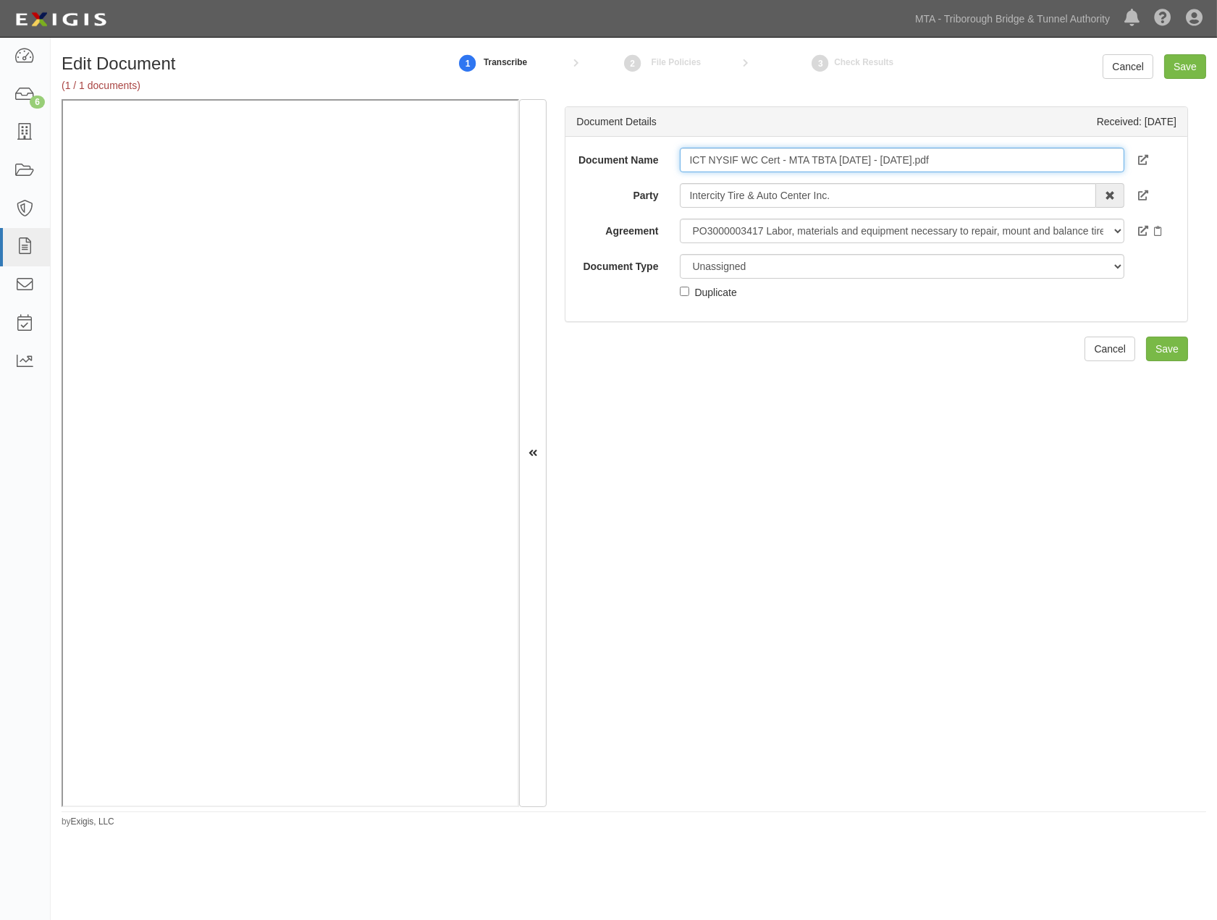
drag, startPoint x: 951, startPoint y: 156, endPoint x: 907, endPoint y: 175, distance: 48.0
click at [907, 172] on div "Document Name ICT NYSIF WC Cert - MTA TBTA 8.1.25 - 8.1.26.pdf" at bounding box center [877, 160] width 622 height 25
drag, startPoint x: 872, startPoint y: 159, endPoint x: 623, endPoint y: 145, distance: 249.5
click at [623, 145] on div "Document Name ICT NYSIF WC Cert - MTA TBTA 8.1.25 - 8.1.26. Party Intercity Tir…" at bounding box center [877, 229] width 622 height 185
type input "8.1.26."
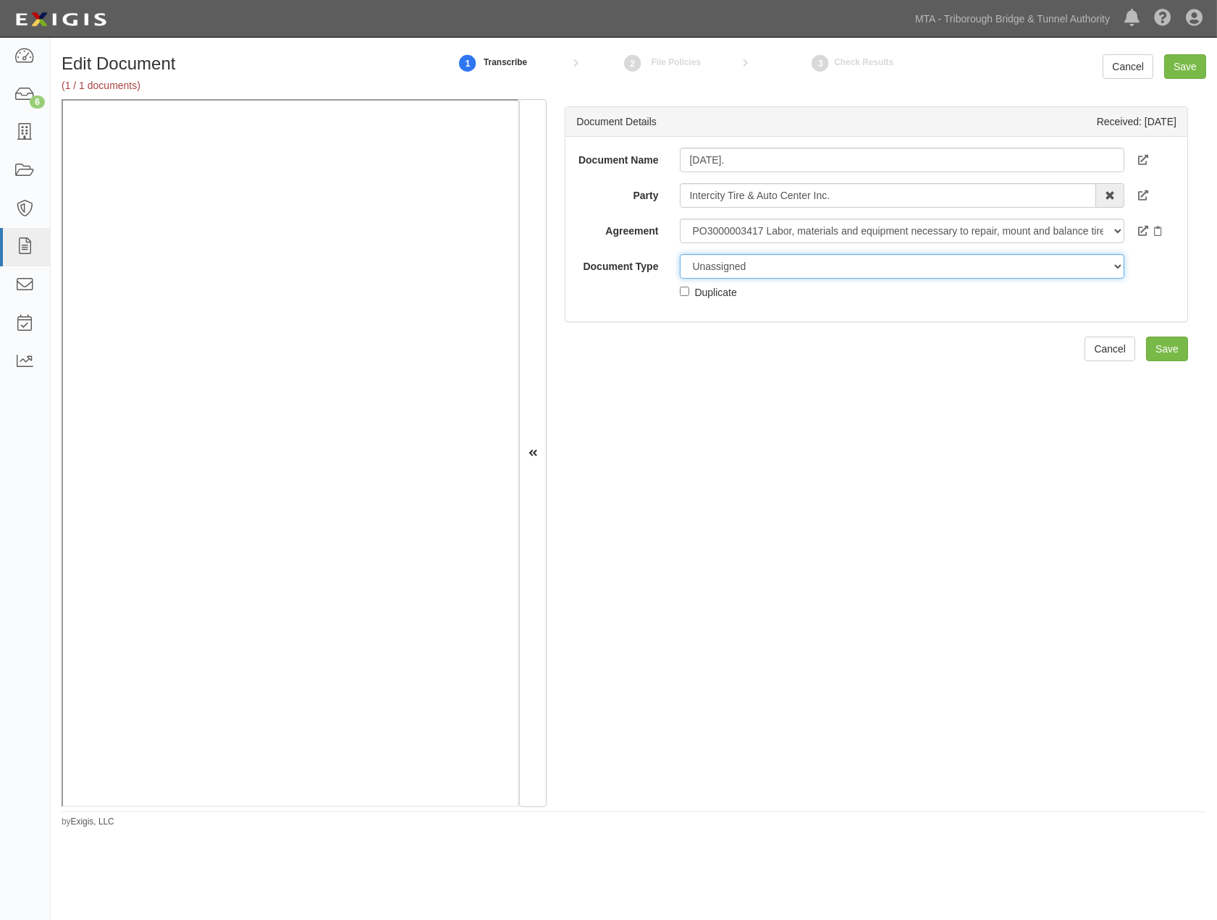
click at [721, 278] on select "Unassigned Binder Cancellation Notice Certificate Contract Endorsement Insuranc…" at bounding box center [902, 266] width 445 height 25
select select "CertificateDetail"
click at [680, 263] on select "Unassigned Binder Cancellation Notice Certificate Contract Endorsement Insuranc…" at bounding box center [902, 266] width 445 height 25
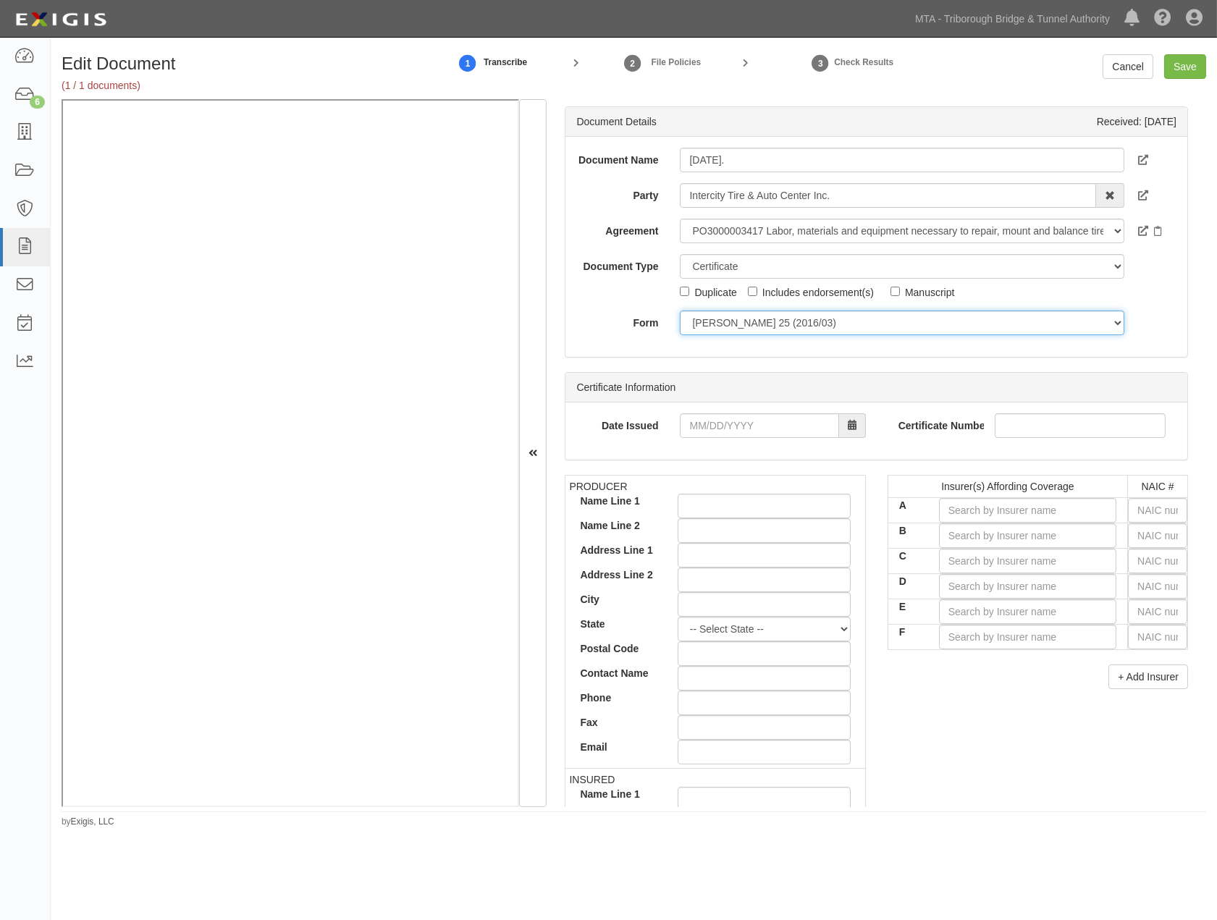
click at [720, 326] on select "ACORD 25 (2016/03) ACORD 101 ACORD 855 NY (2014/05) General" at bounding box center [902, 323] width 445 height 25
select select "GeneralFormDetail"
click at [680, 319] on select "ACORD 25 (2016/03) ACORD 101 ACORD 855 NY (2014/05) General" at bounding box center [902, 323] width 445 height 25
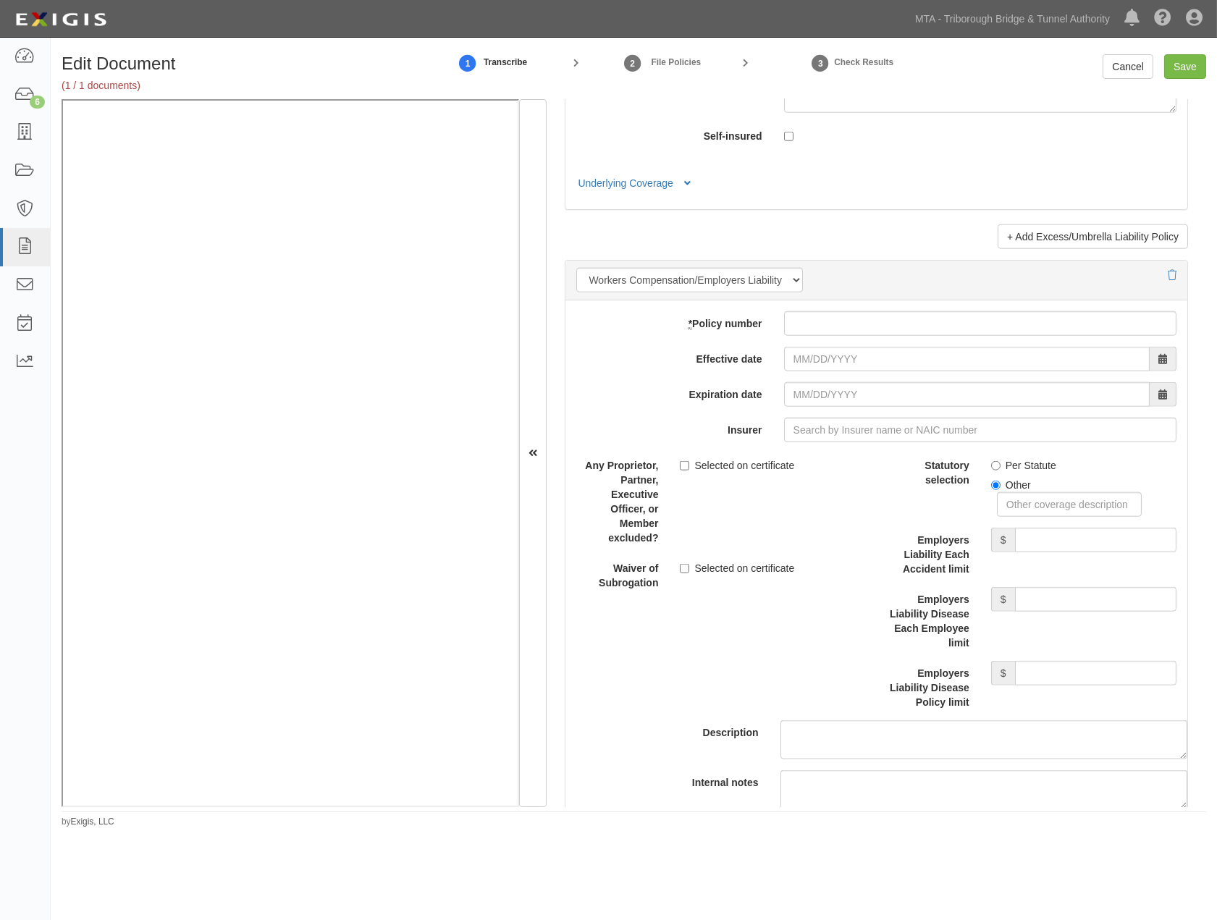
scroll to position [3379, 0]
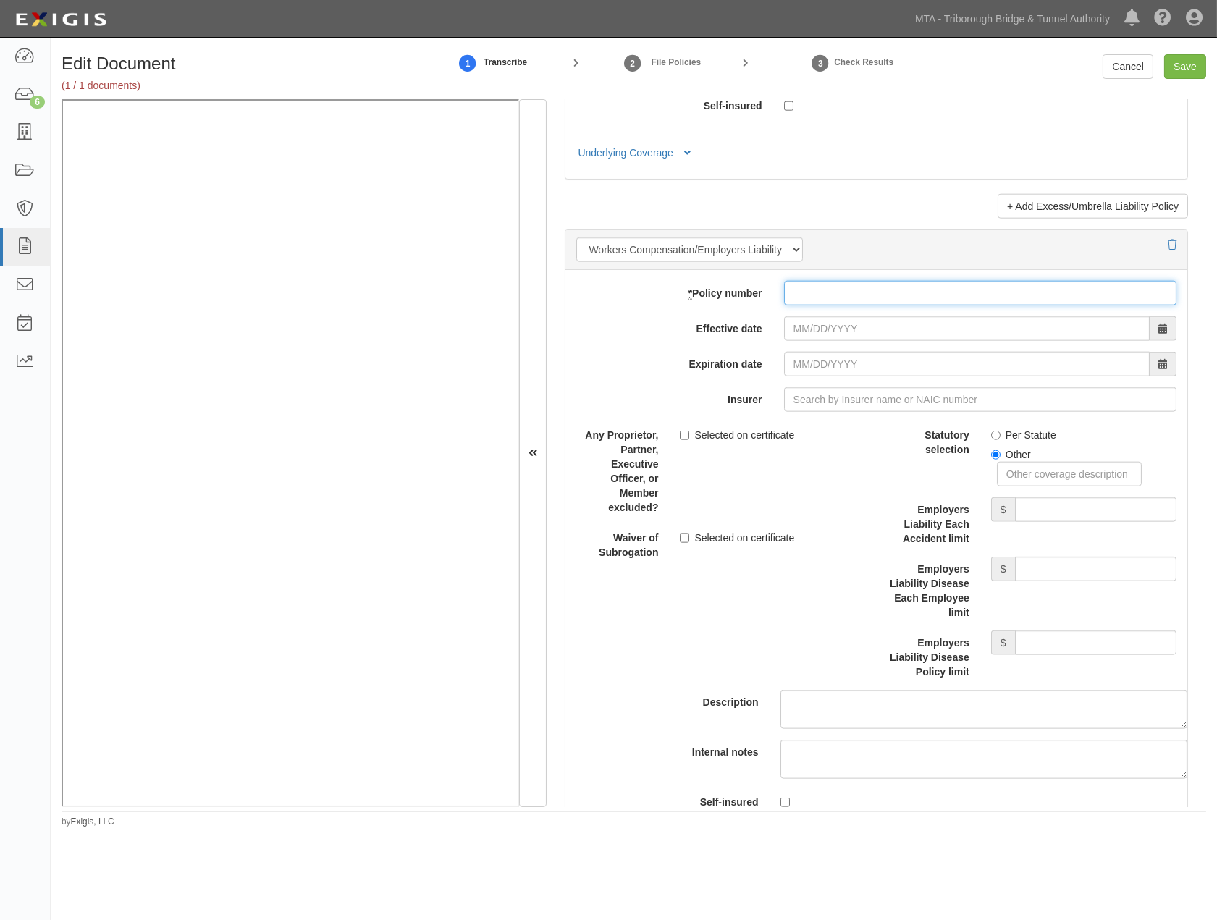
click at [840, 306] on input "* Policy number" at bounding box center [980, 293] width 392 height 25
paste input "Q 980 677-9"
type input "Q 980 677-9"
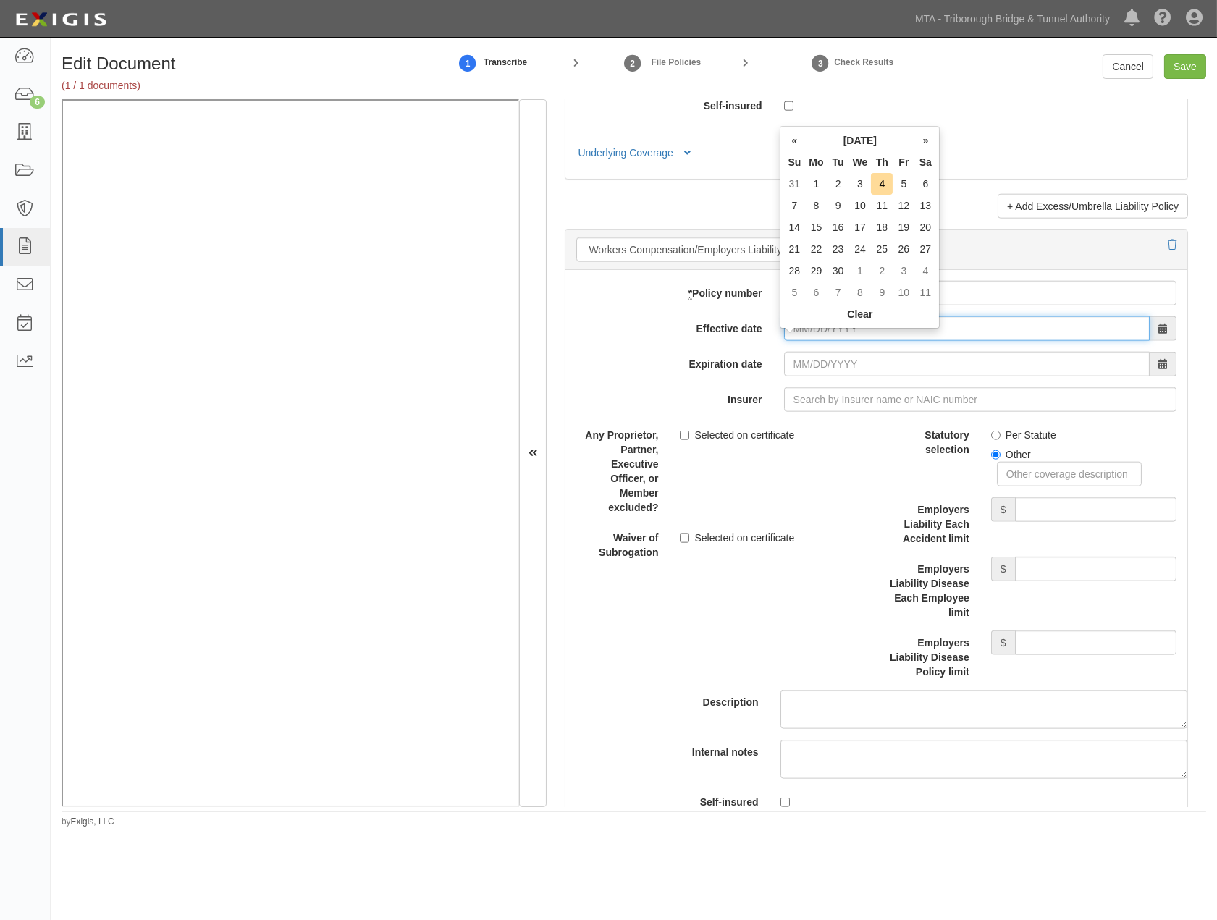
click at [837, 341] on input "Effective date" at bounding box center [967, 328] width 366 height 25
type input "06/01/2025"
type input "06/01/2026"
click at [834, 377] on input "06/01/2026" at bounding box center [967, 364] width 366 height 25
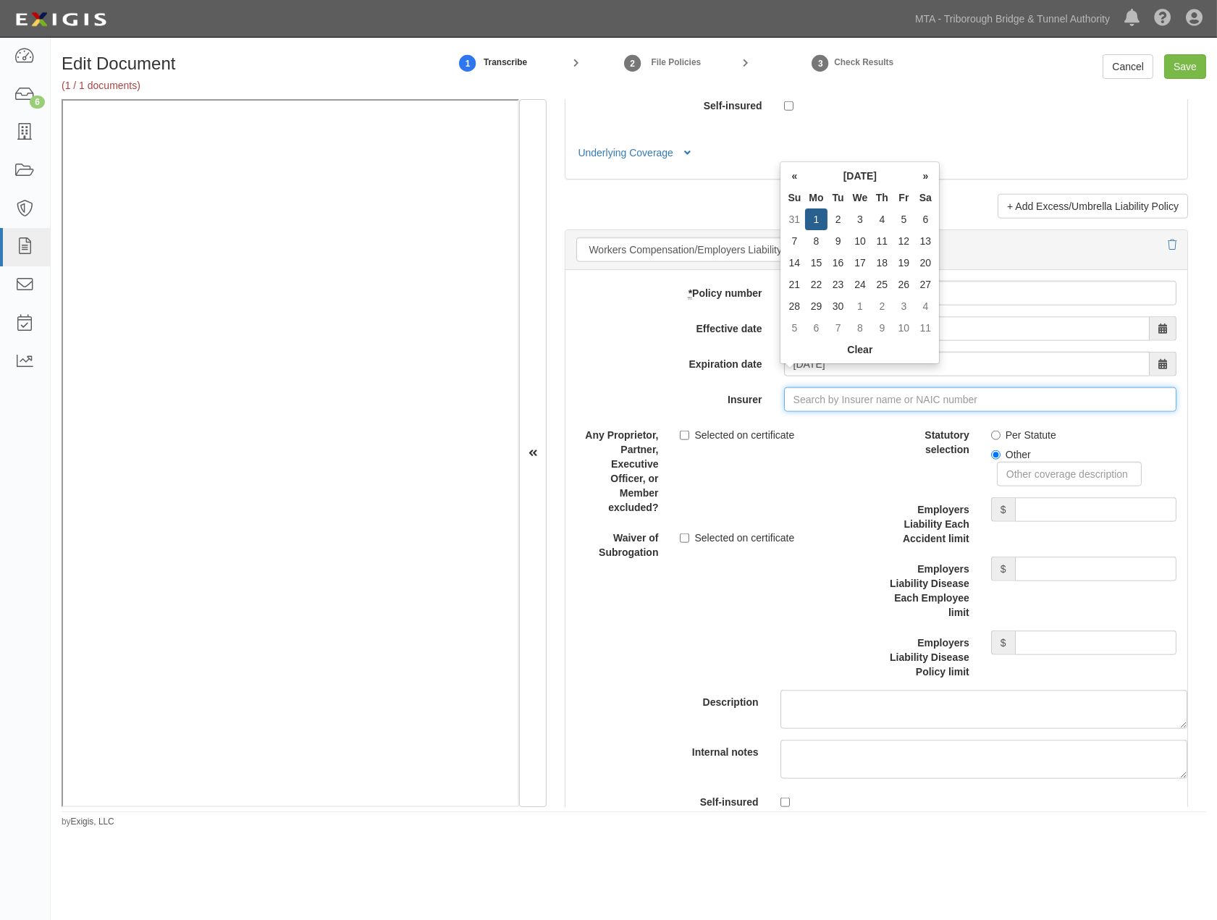
click at [830, 412] on input "Insurer" at bounding box center [980, 399] width 392 height 25
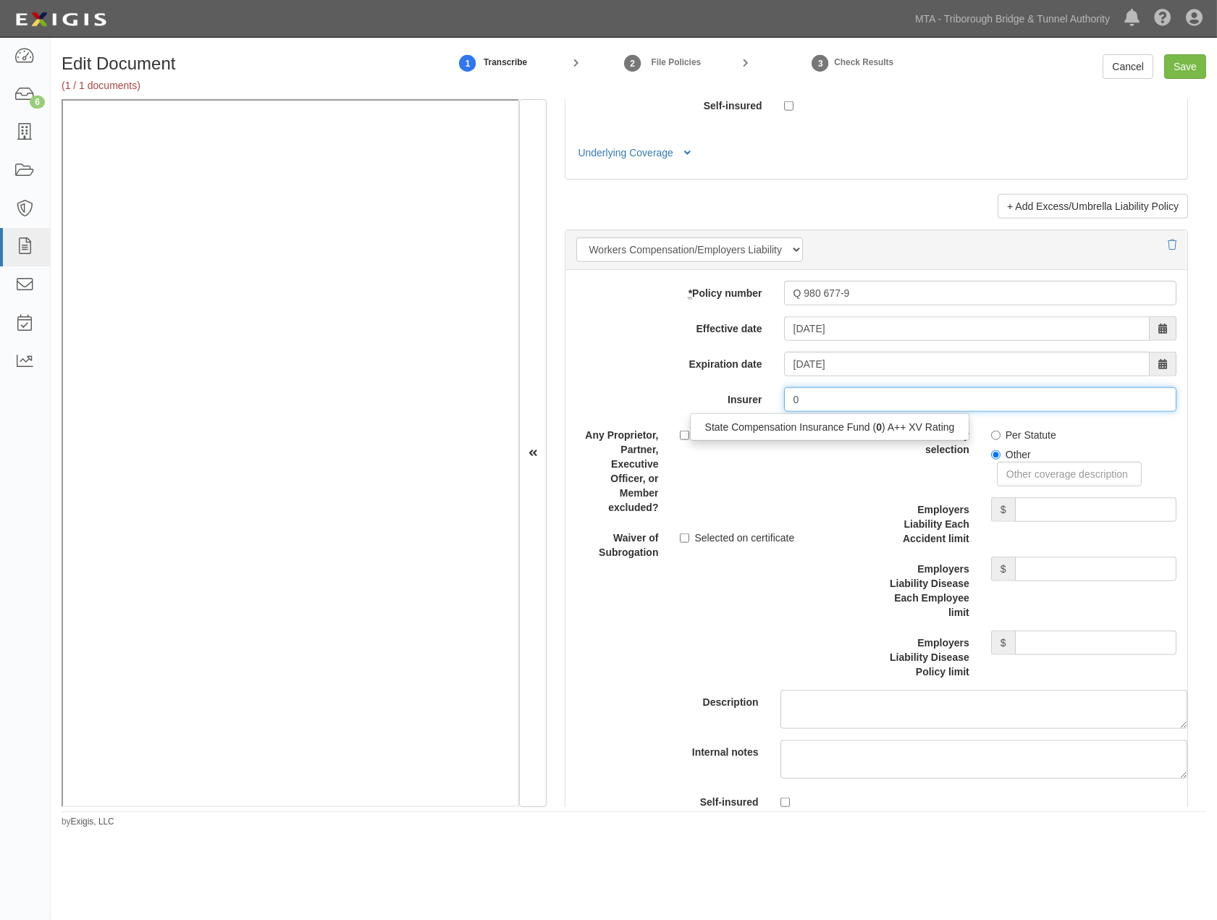
type input "0"
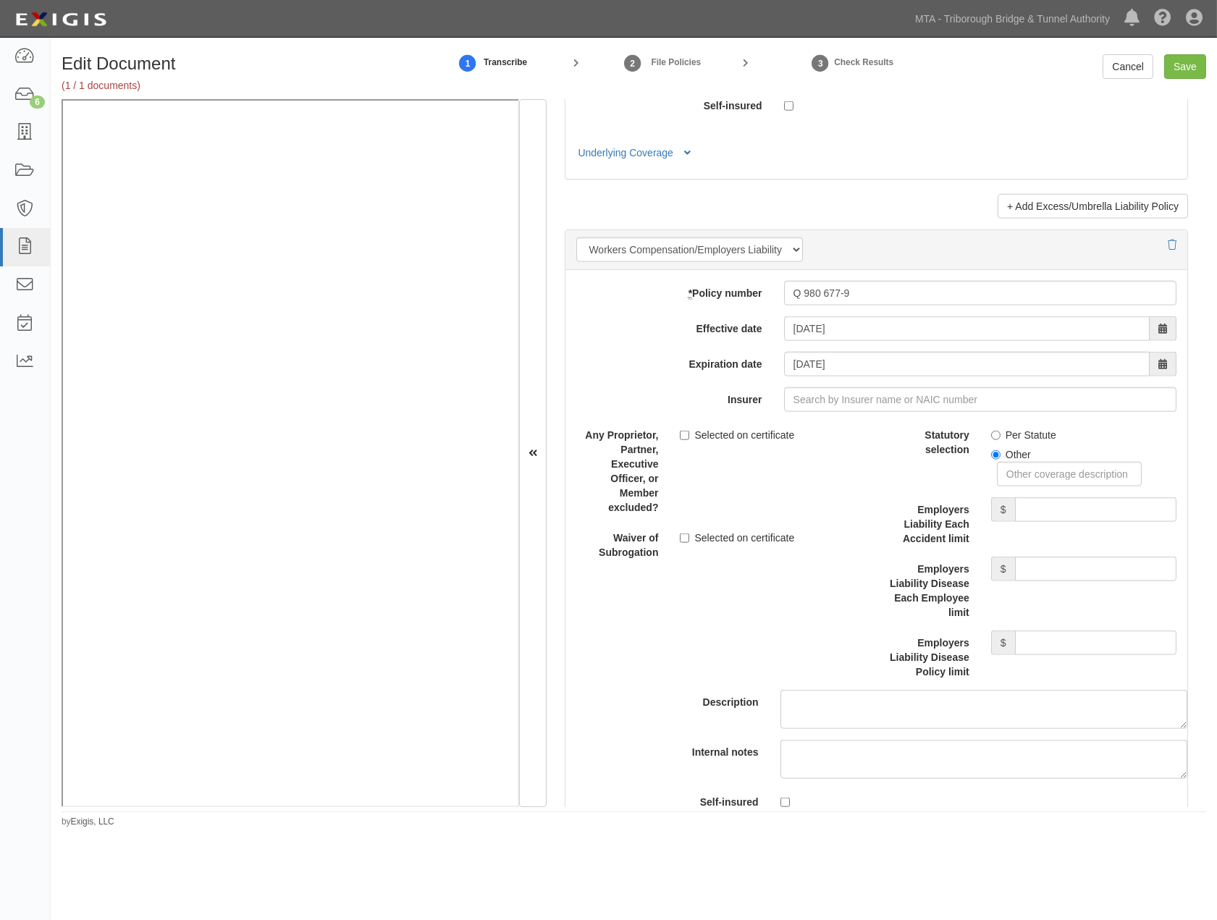
click at [822, 503] on div "Any Proprietor, Partner, Executive Officer, or Member excluded? Selected on cer…" at bounding box center [721, 469] width 311 height 92
click at [958, 412] on input "Insurer" at bounding box center [980, 399] width 392 height 25
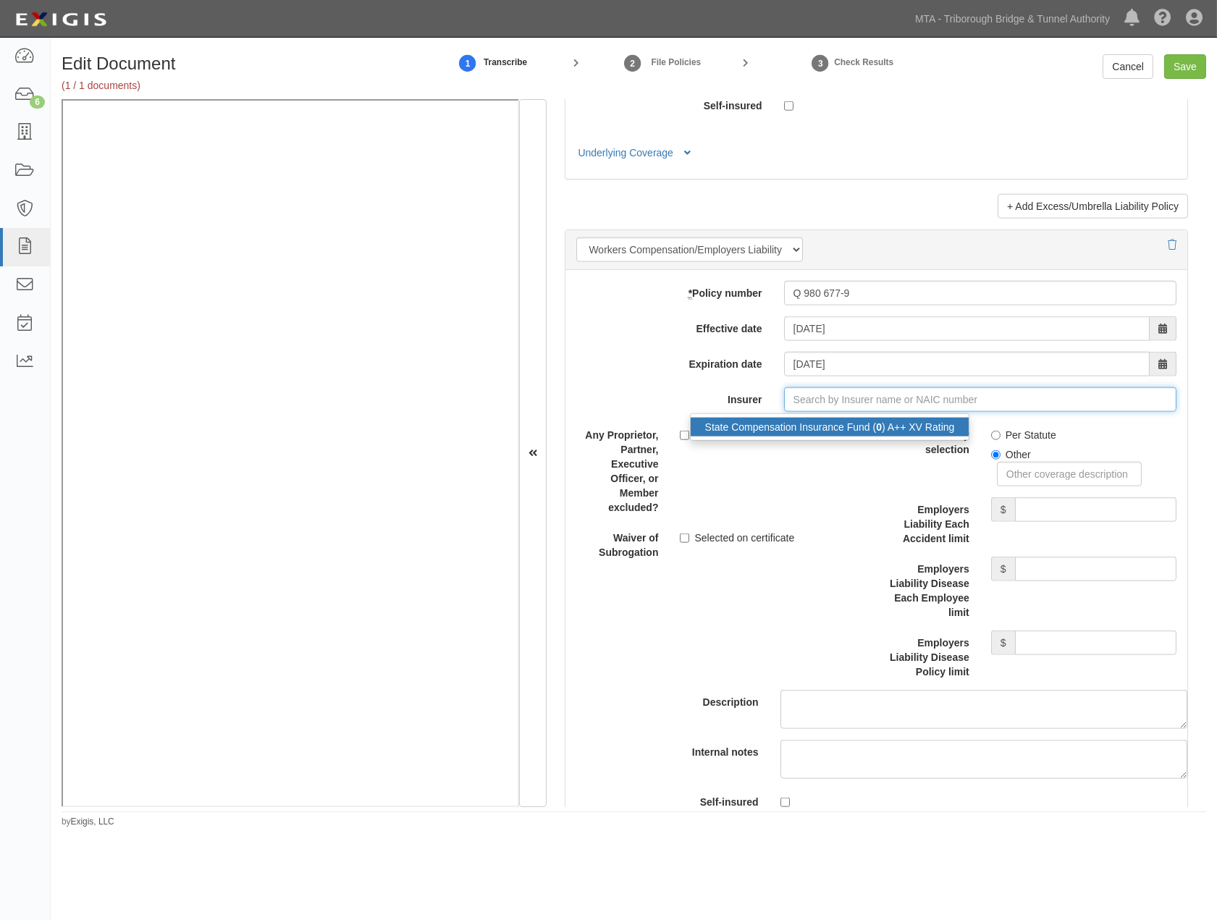
click at [900, 437] on div "State Compensation Insurance Fund ( 0 ) A++ XV Rating" at bounding box center [830, 427] width 279 height 19
type input "State Compensation Insurance Fund (0) A++ XV Rating"
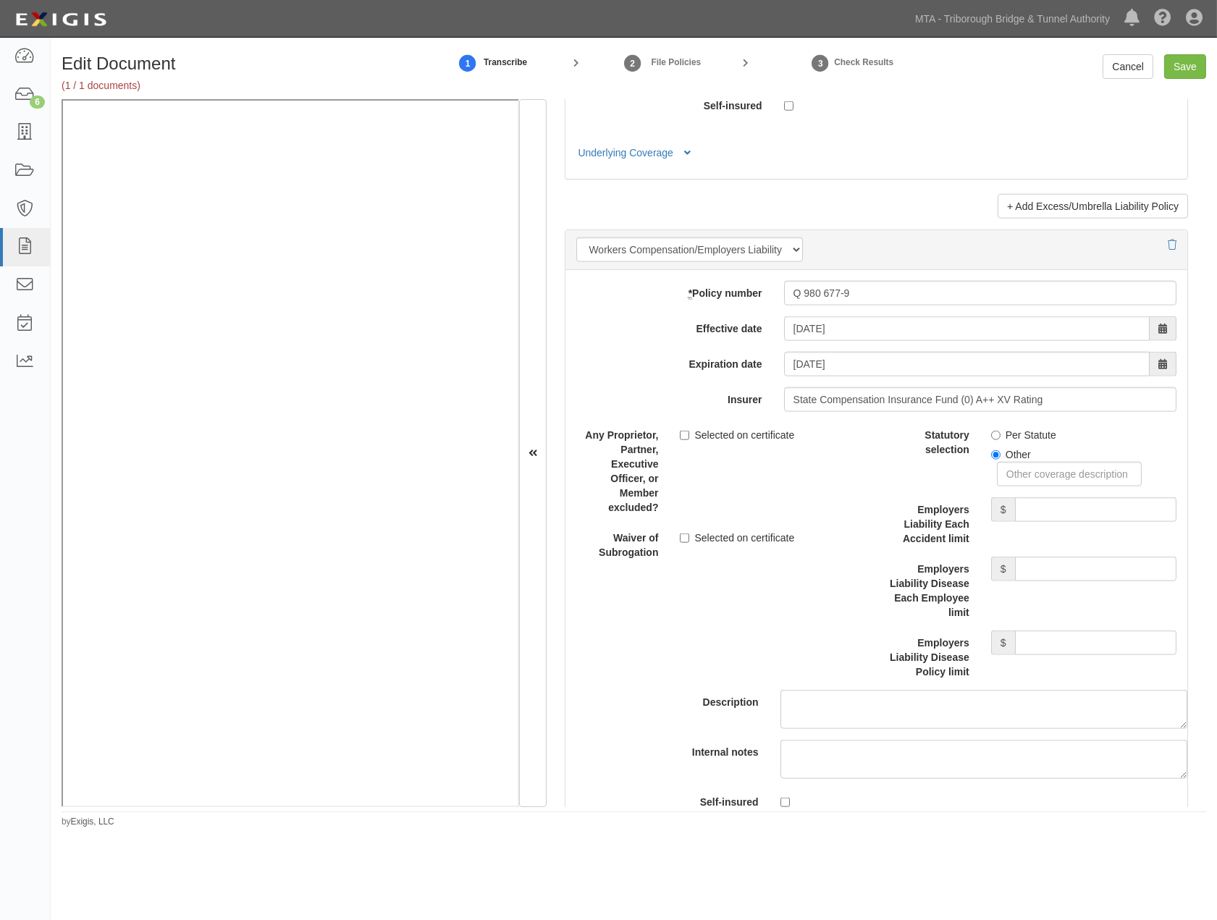
click at [1008, 442] on label "Per Statute" at bounding box center [1023, 435] width 65 height 14
click at [1001, 440] on input "Per Statute" at bounding box center [995, 435] width 9 height 9
radio input "true"
click at [1176, 70] on input "Save" at bounding box center [1185, 66] width 42 height 25
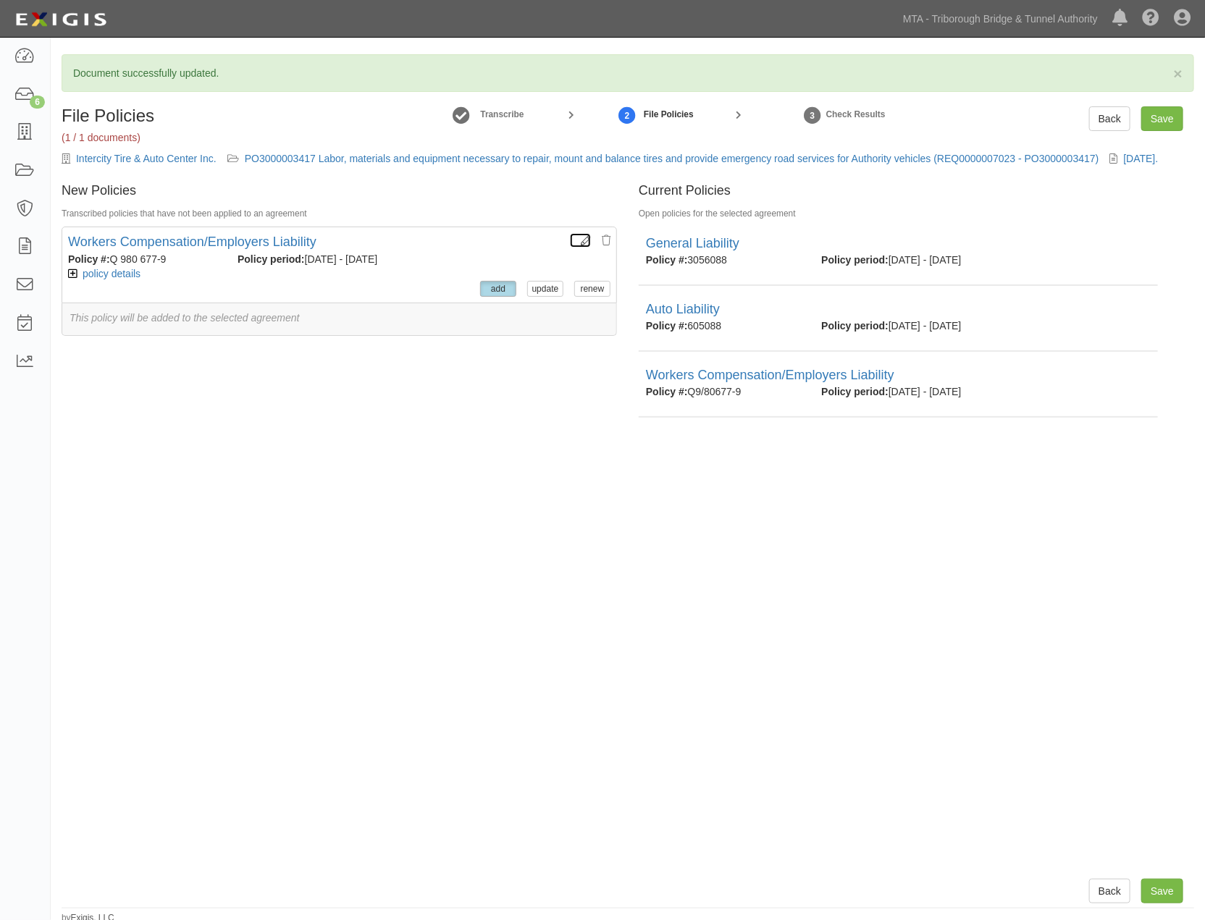
click at [581, 242] on icon at bounding box center [586, 241] width 10 height 10
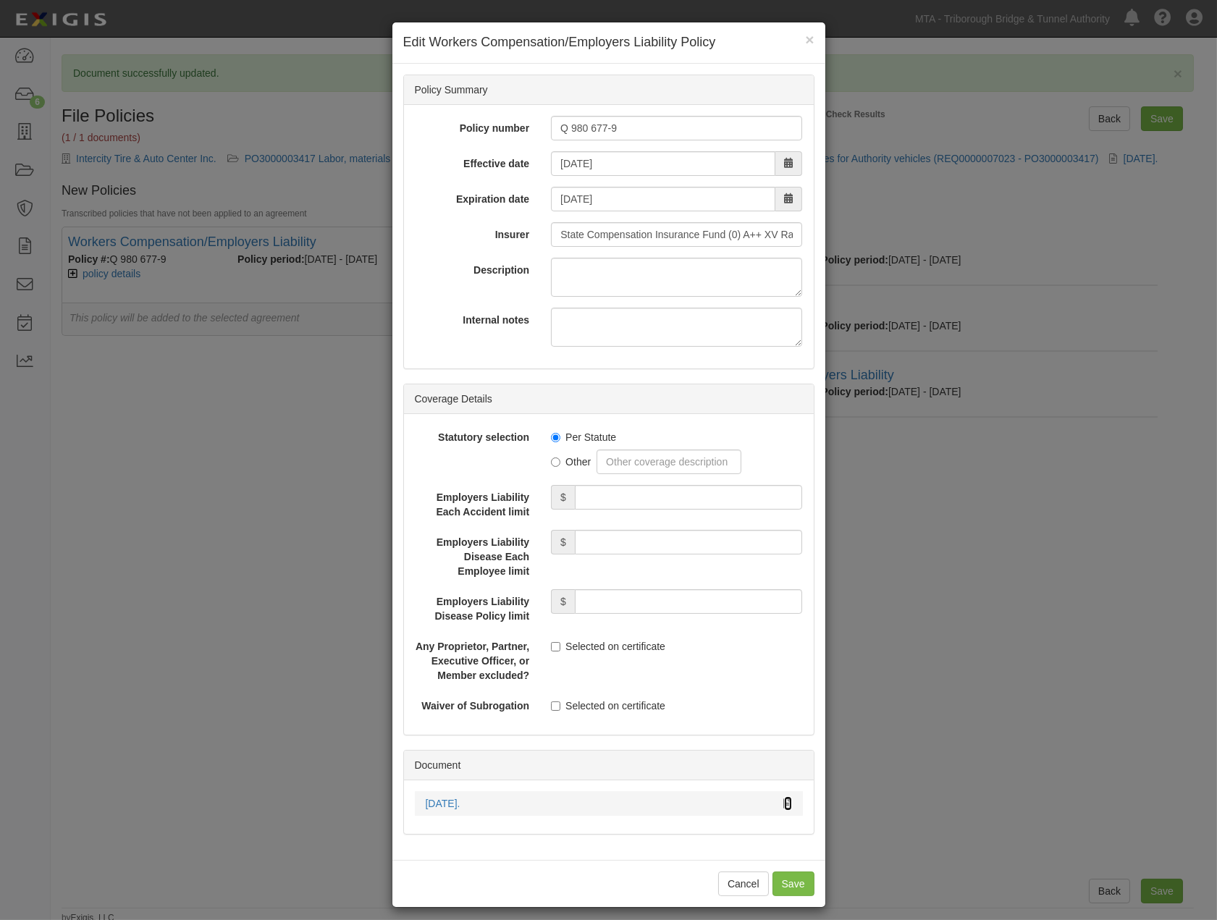
click at [784, 804] on icon at bounding box center [788, 804] width 8 height 10
click at [786, 804] on div "[DATE]." at bounding box center [609, 803] width 388 height 14
click at [784, 802] on icon at bounding box center [788, 804] width 8 height 10
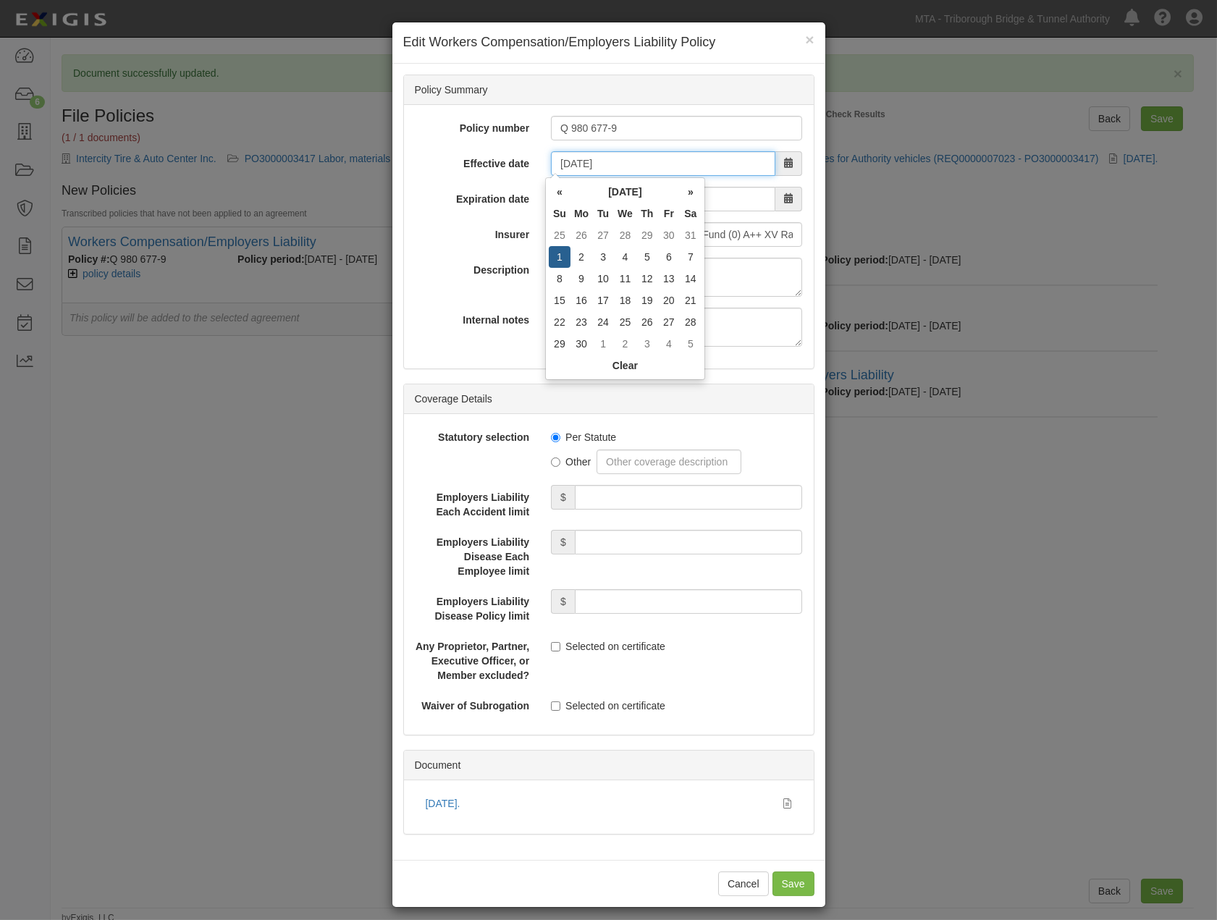
drag, startPoint x: 626, startPoint y: 161, endPoint x: 536, endPoint y: 143, distance: 92.2
click at [536, 143] on div "Policy number Q 980 677-9 Effective date [DATE] Expiration date [DATE] Insurer …" at bounding box center [609, 237] width 410 height 264
type input "[DATE]"
click at [492, 243] on div "Insurer State Compensation Insurance Fund (0) A++ XV Rating" at bounding box center [609, 234] width 410 height 25
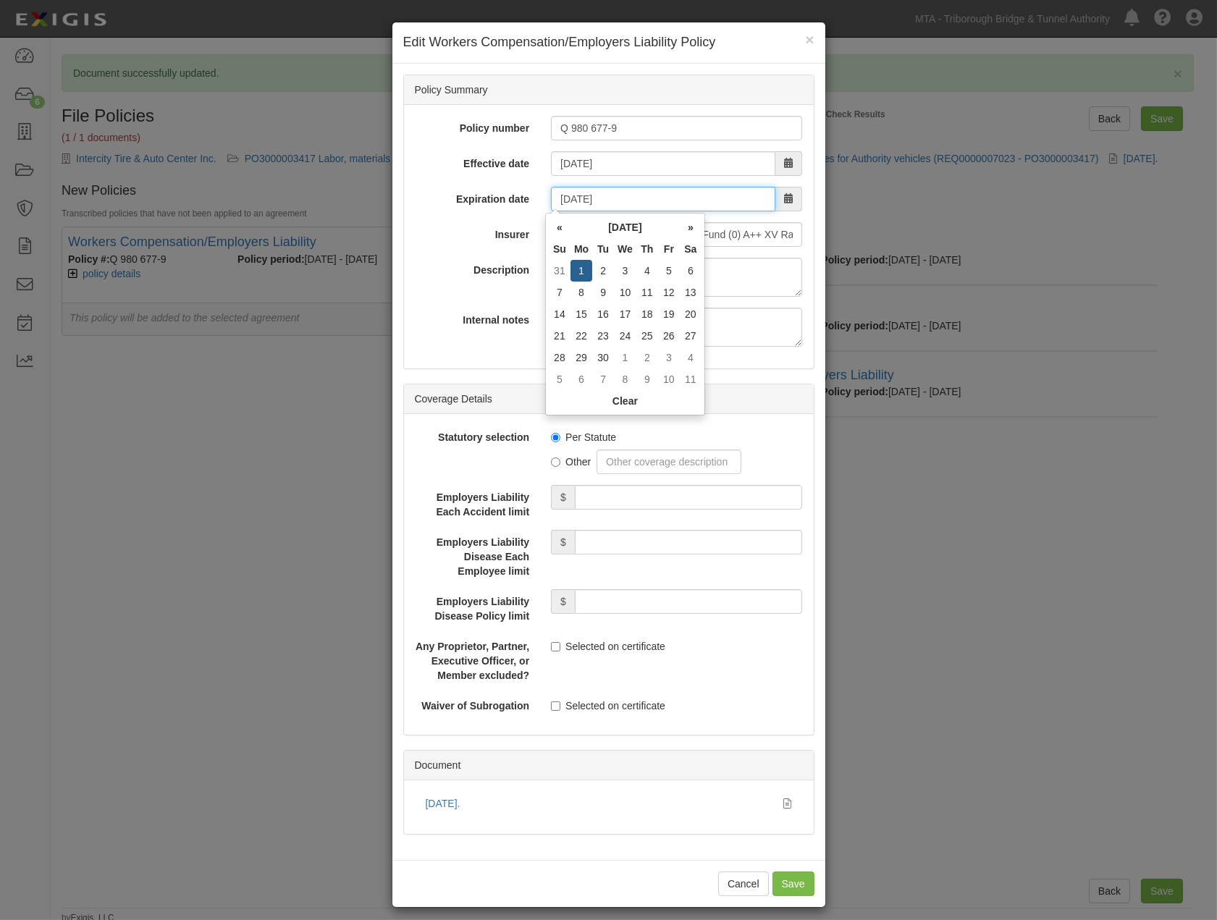
drag, startPoint x: 618, startPoint y: 198, endPoint x: 497, endPoint y: 186, distance: 121.5
click at [497, 187] on div "Expiration date [DATE]" at bounding box center [609, 199] width 410 height 25
type input "[DATE]"
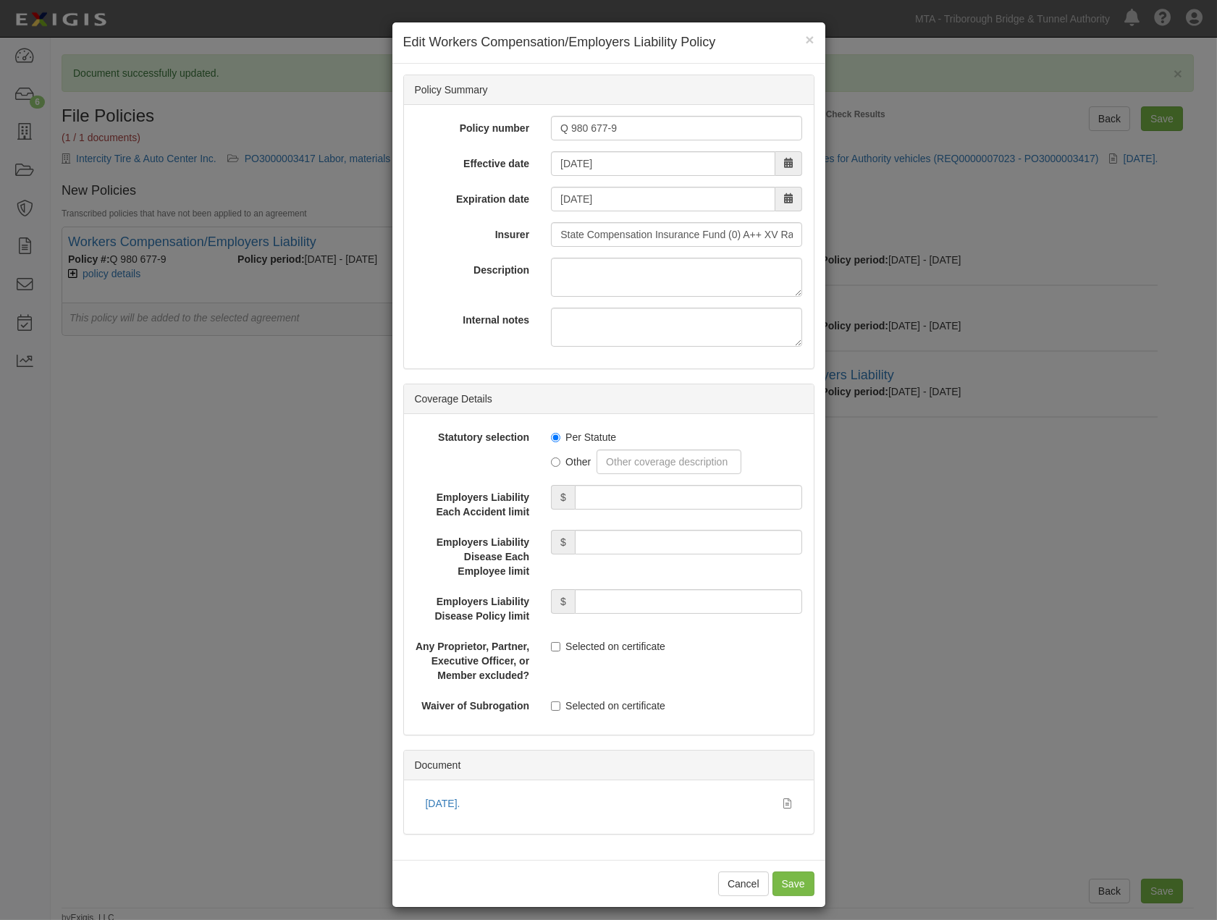
click at [442, 253] on div "Policy number Q 980 677-9 Effective date [DATE] Expiration date [DATE] Insurer …" at bounding box center [609, 237] width 410 height 264
click at [796, 886] on input "Save" at bounding box center [794, 884] width 42 height 25
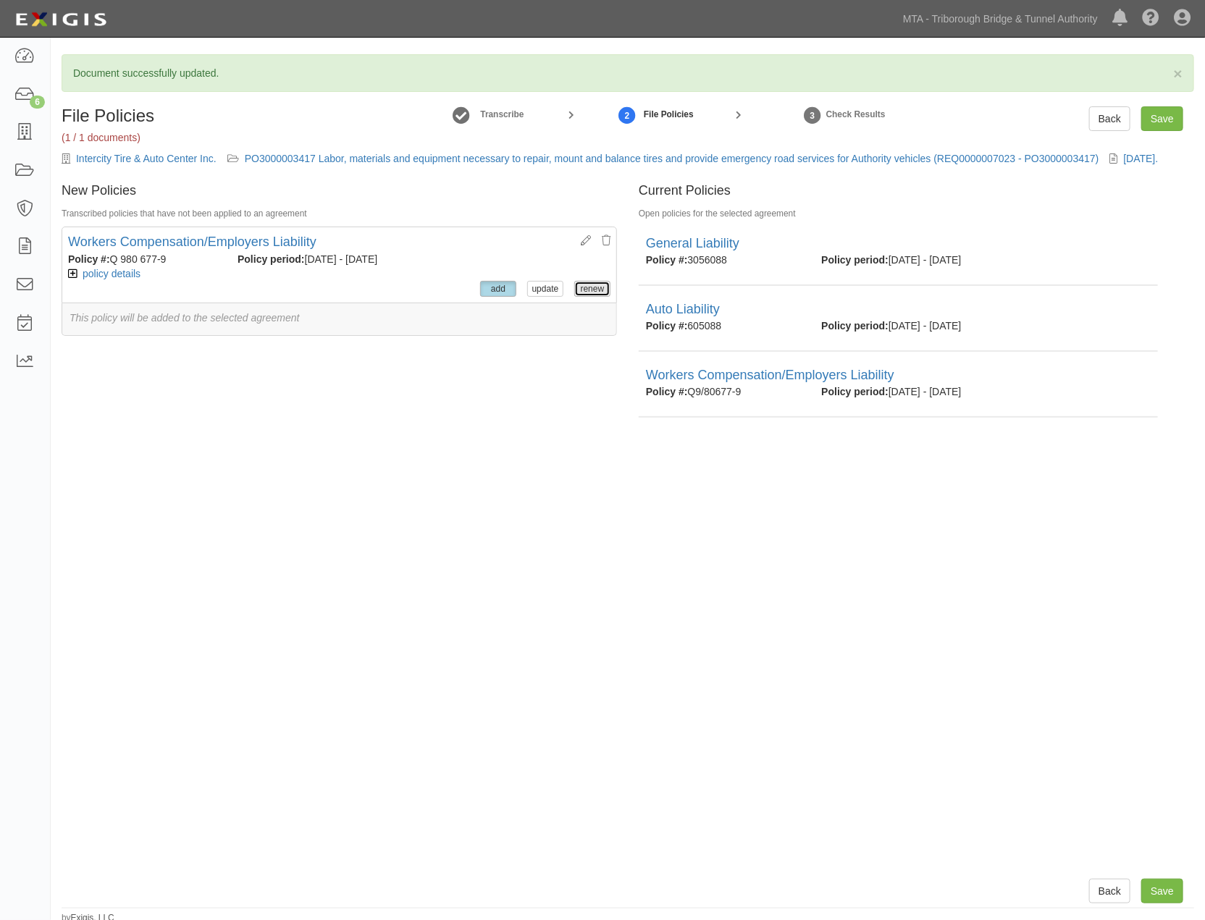
drag, startPoint x: 574, startPoint y: 288, endPoint x: 572, endPoint y: 298, distance: 10.4
click at [575, 288] on button "renew" at bounding box center [592, 289] width 36 height 16
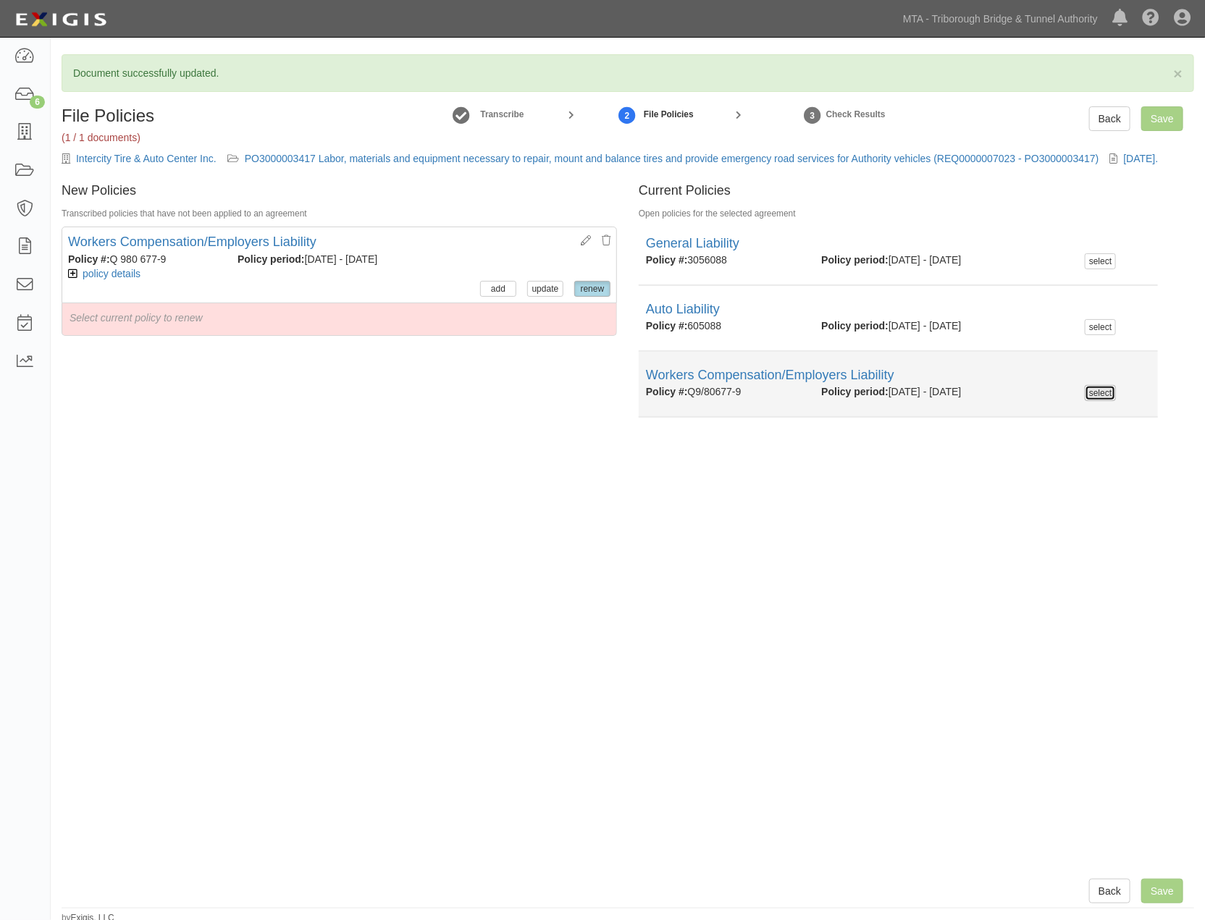
click at [1085, 392] on button "select" at bounding box center [1100, 393] width 31 height 16
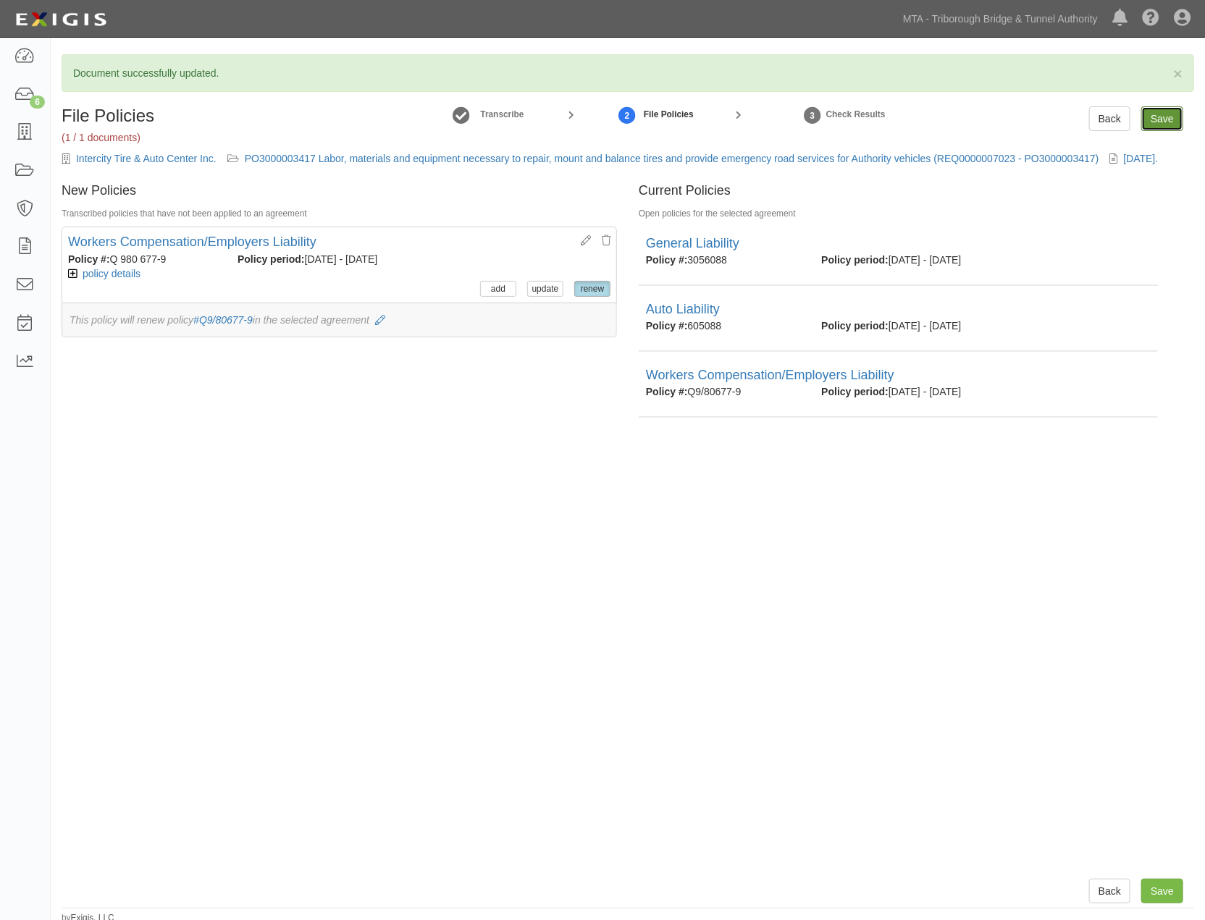
click at [1174, 120] on input "Save" at bounding box center [1162, 118] width 42 height 25
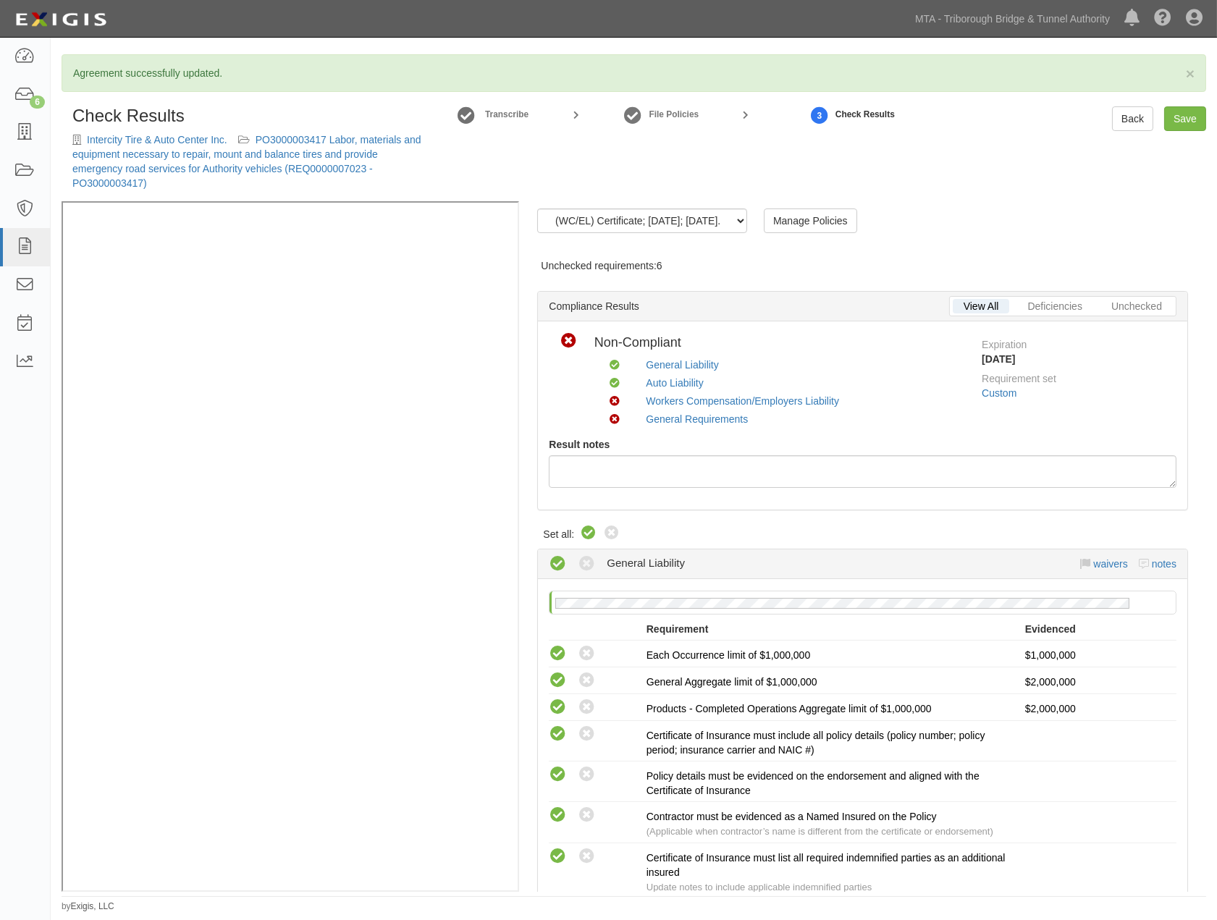
click at [590, 529] on icon at bounding box center [588, 533] width 17 height 17
radio input "true"
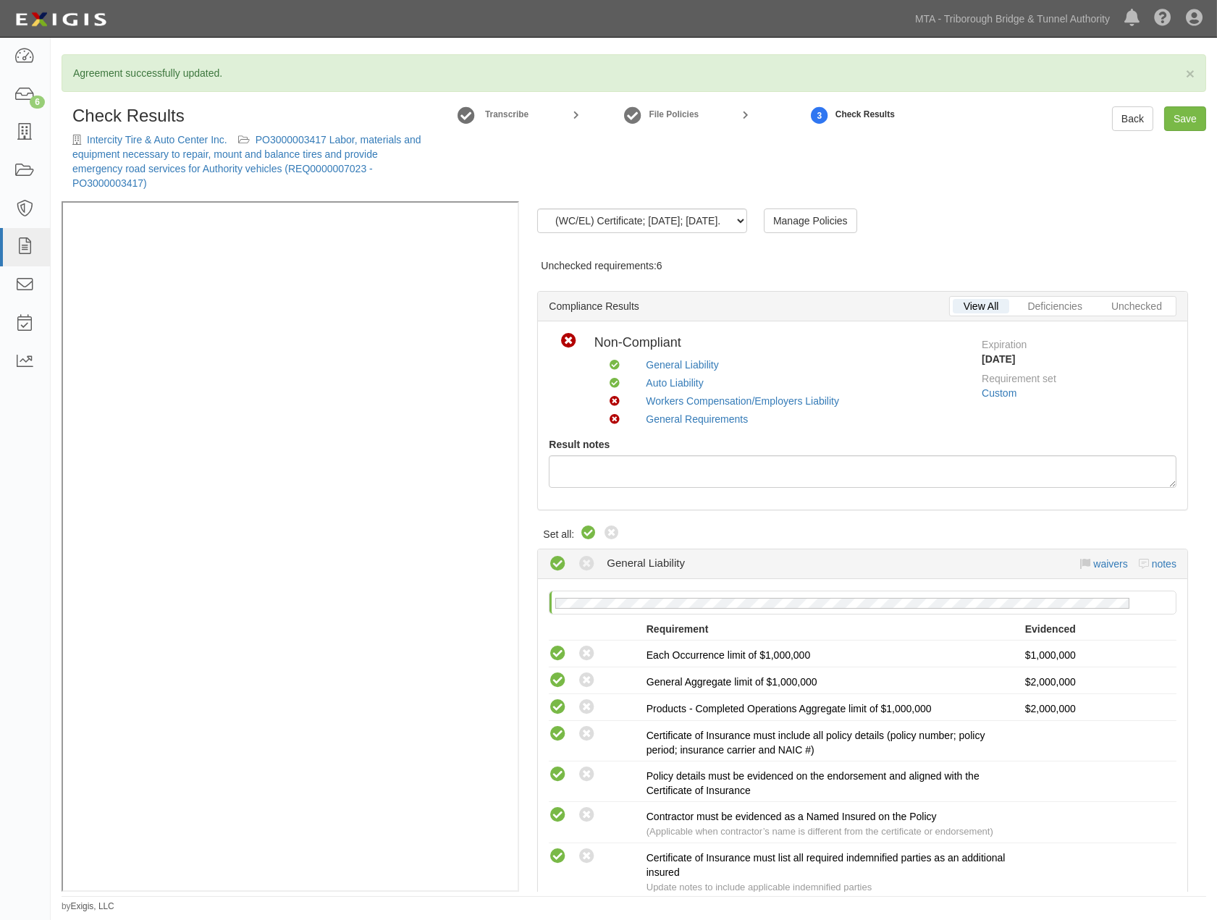
radio input "true"
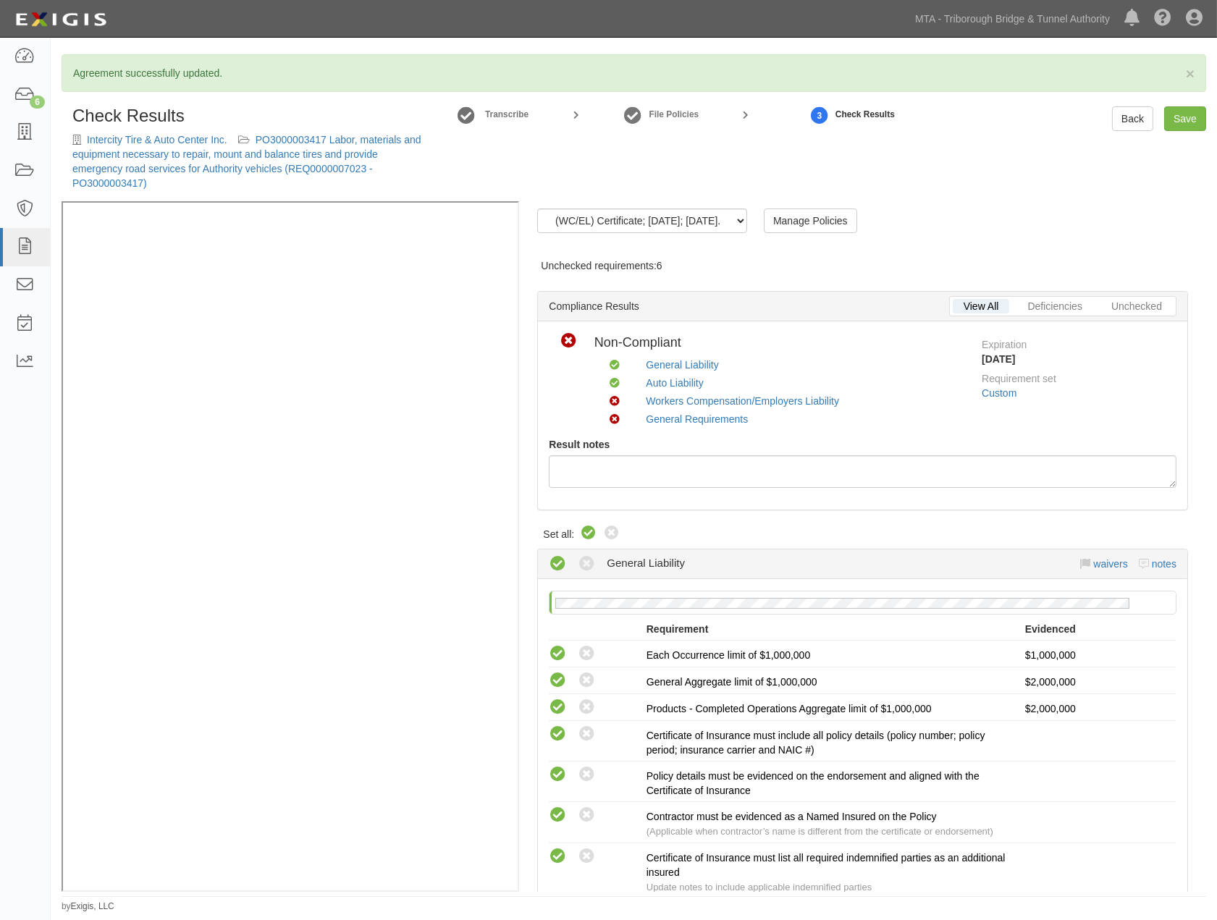
radio input "true"
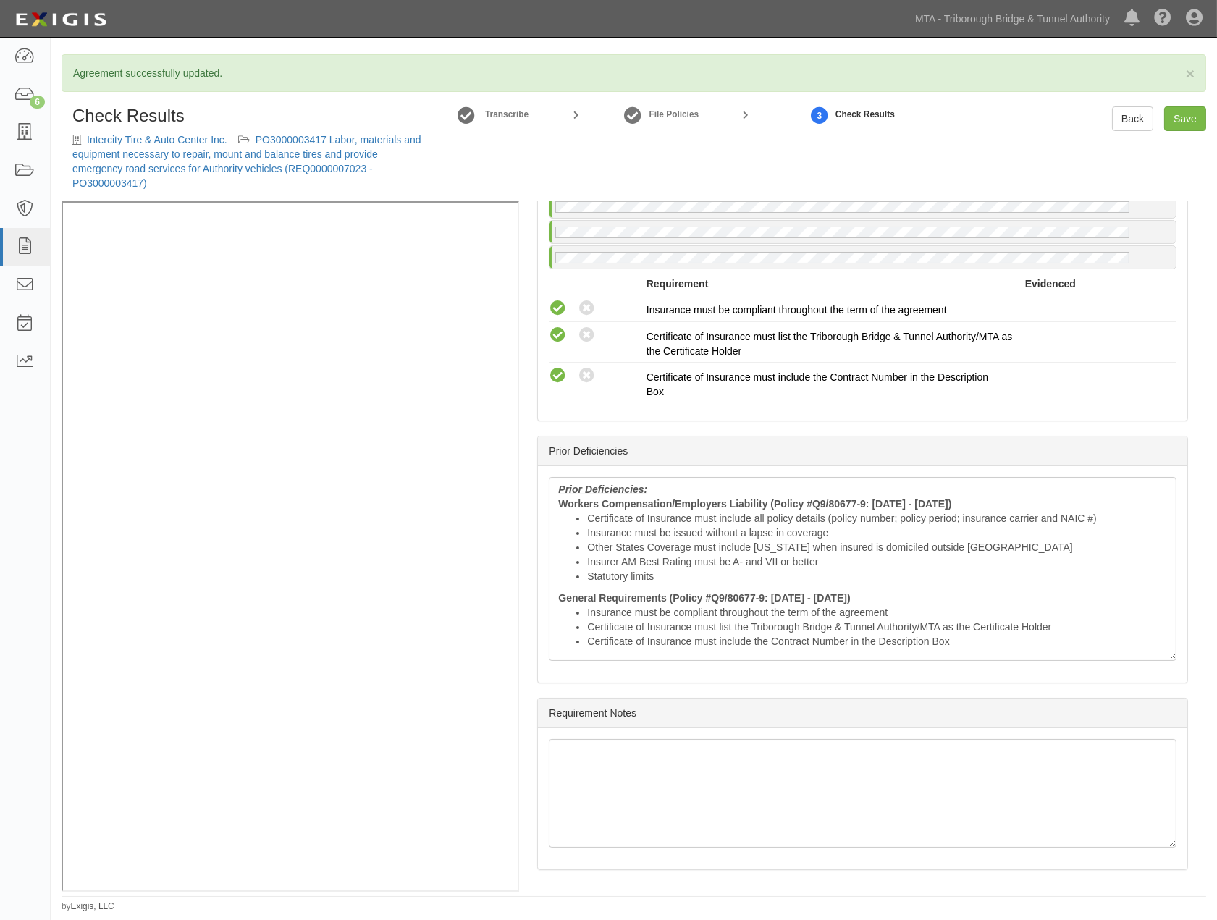
scroll to position [1484, 0]
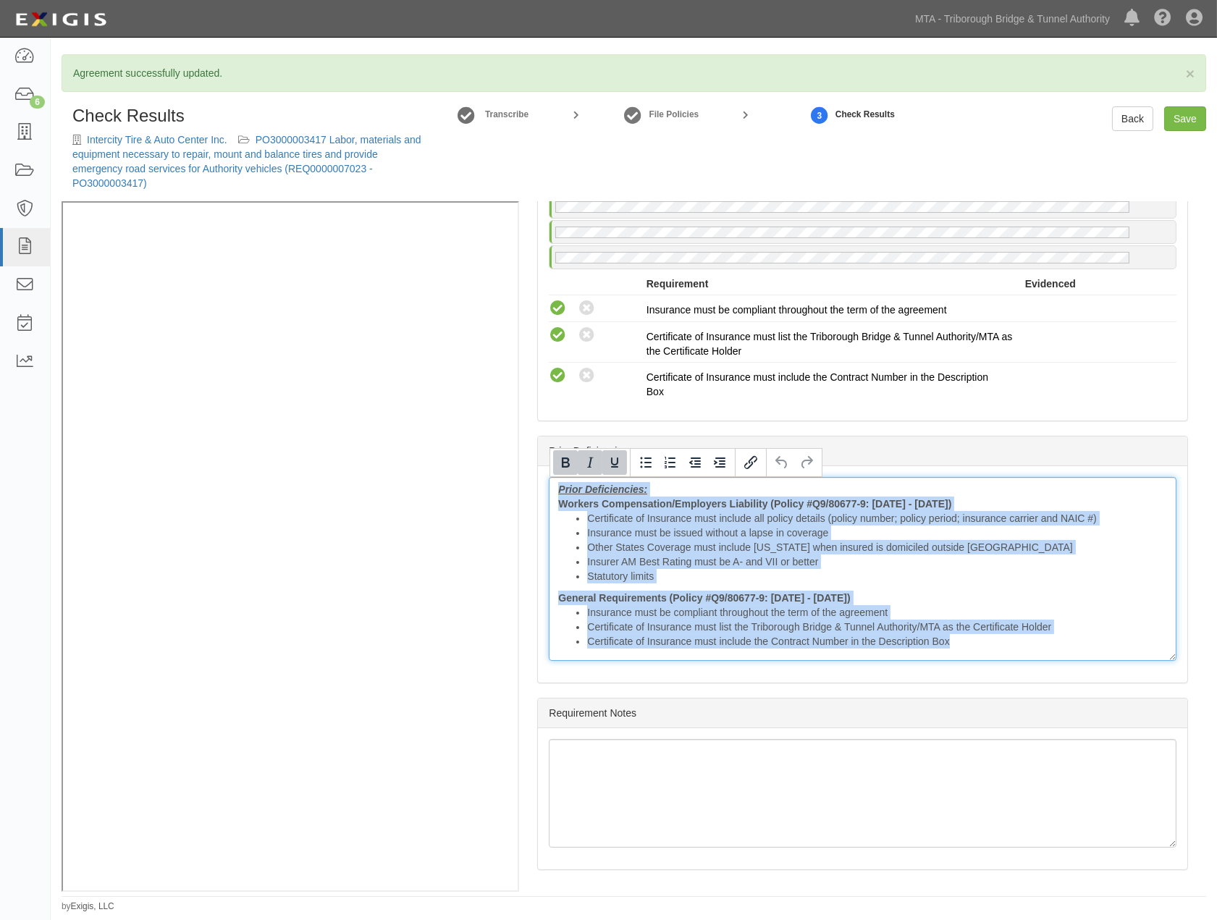
drag, startPoint x: 573, startPoint y: 490, endPoint x: 1023, endPoint y: 650, distance: 477.3
click at [1023, 650] on div "Prior Deficiencies: Workers Compensation/Employers Liability (Policy #Q9/80677-…" at bounding box center [863, 569] width 628 height 184
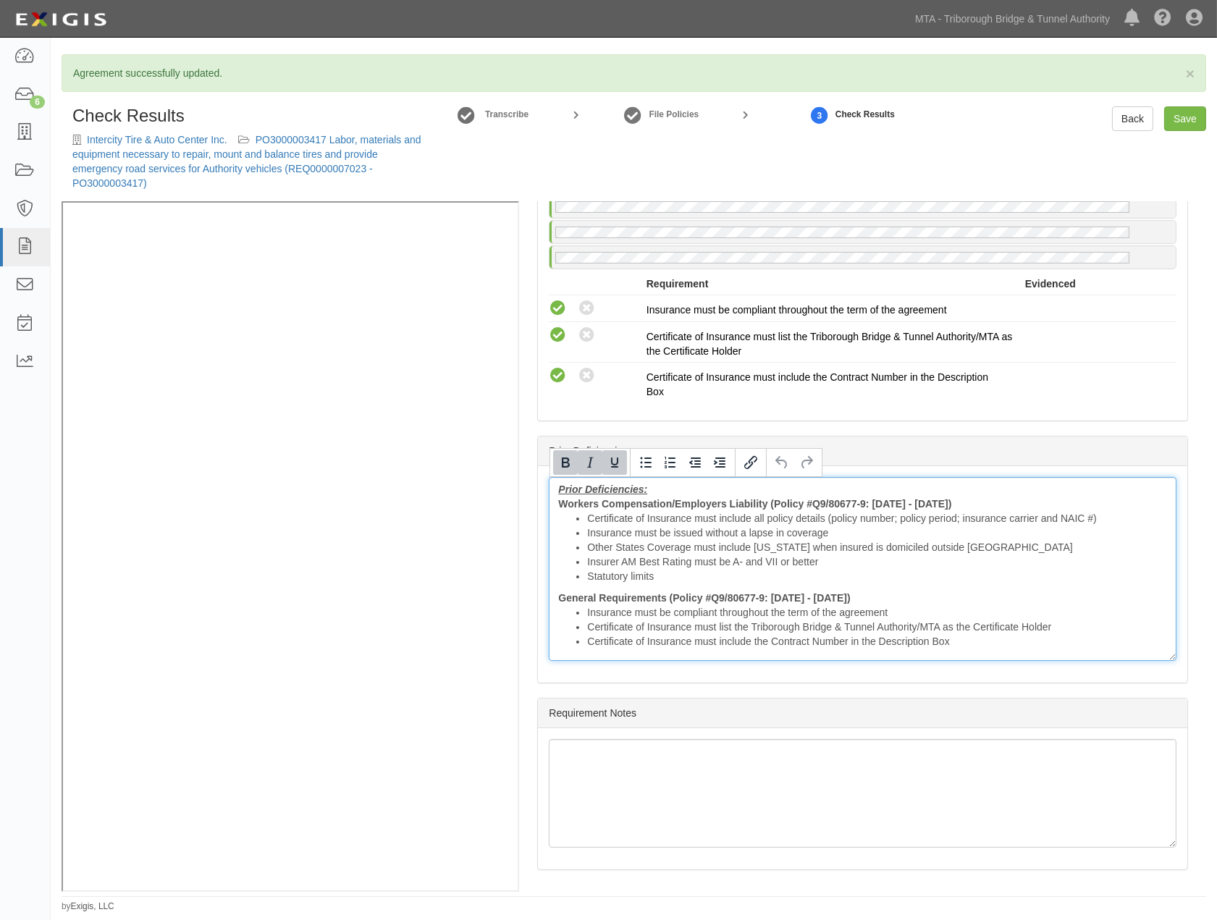
scroll to position [1409, 0]
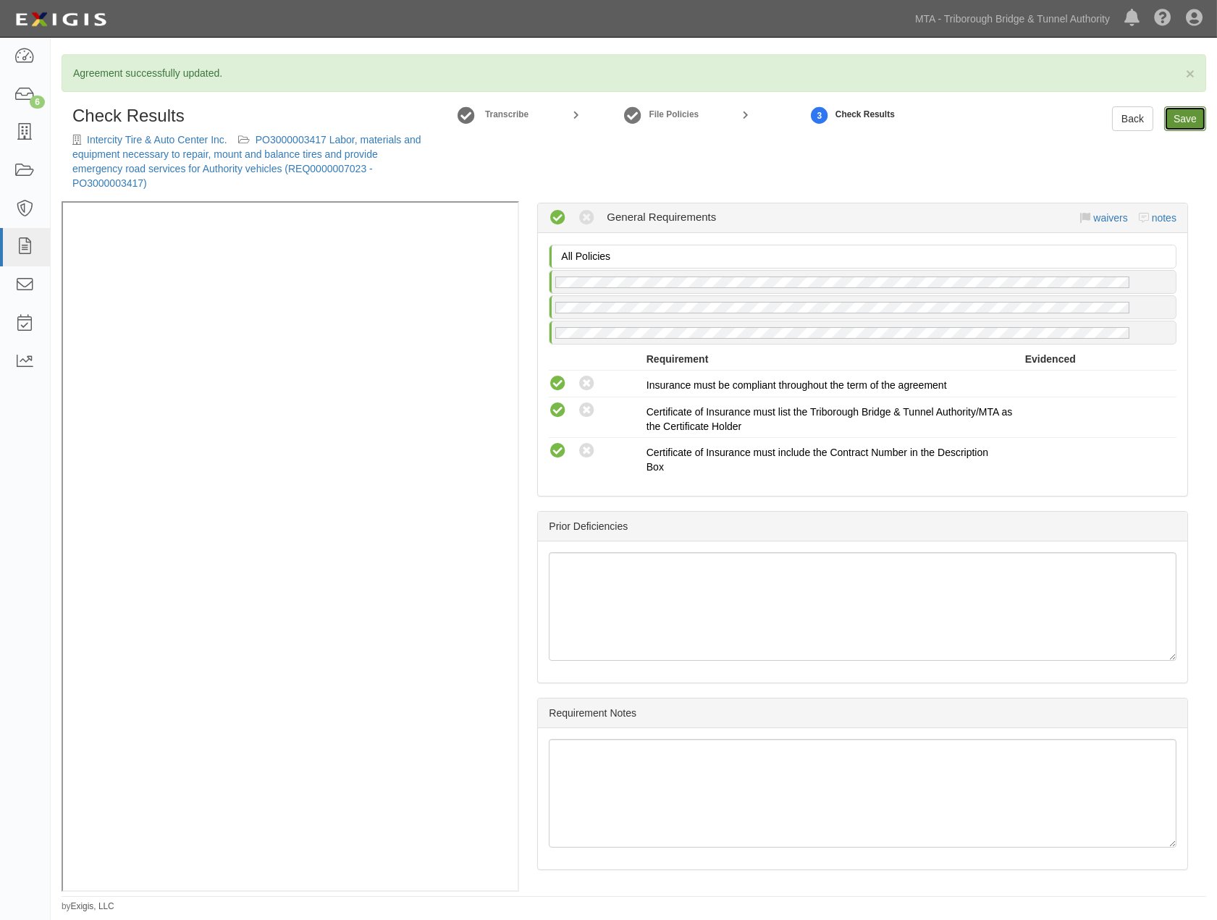
click at [1189, 119] on link "Save" at bounding box center [1185, 118] width 42 height 25
radio input "true"
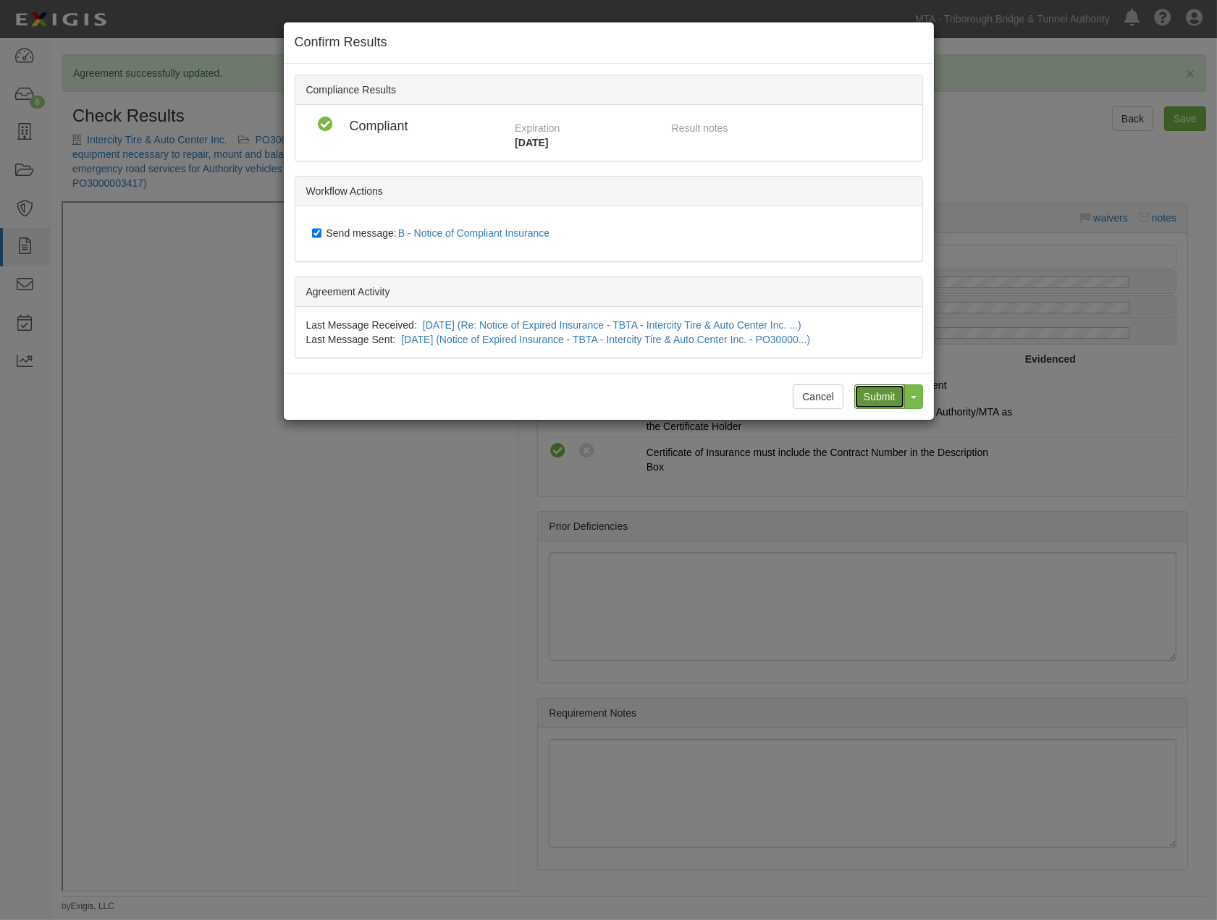
click at [867, 396] on input "Submit" at bounding box center [879, 396] width 51 height 25
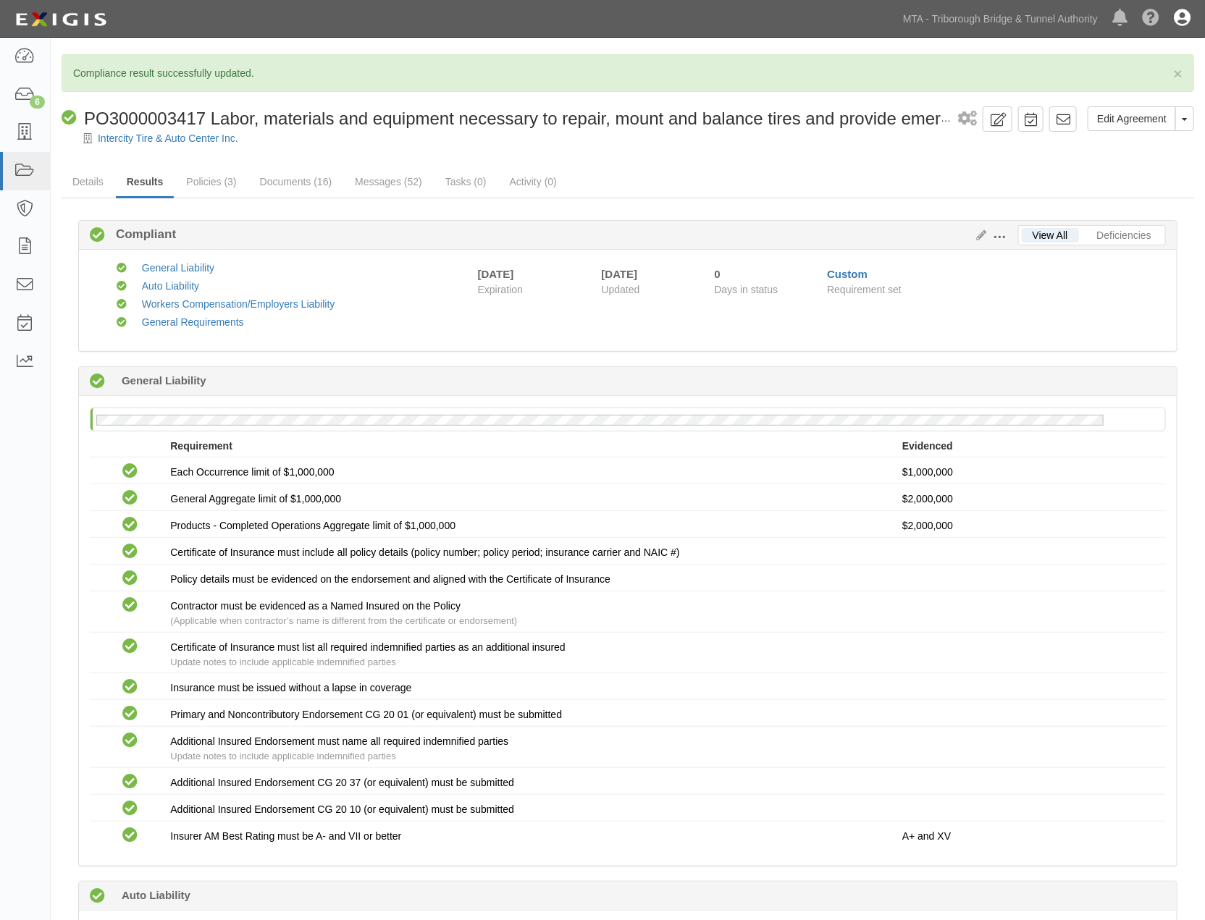
click at [1175, 25] on icon at bounding box center [1182, 18] width 17 height 17
click at [1085, 83] on link "Sign Out" at bounding box center [1139, 84] width 114 height 29
